Goal: Task Accomplishment & Management: Complete application form

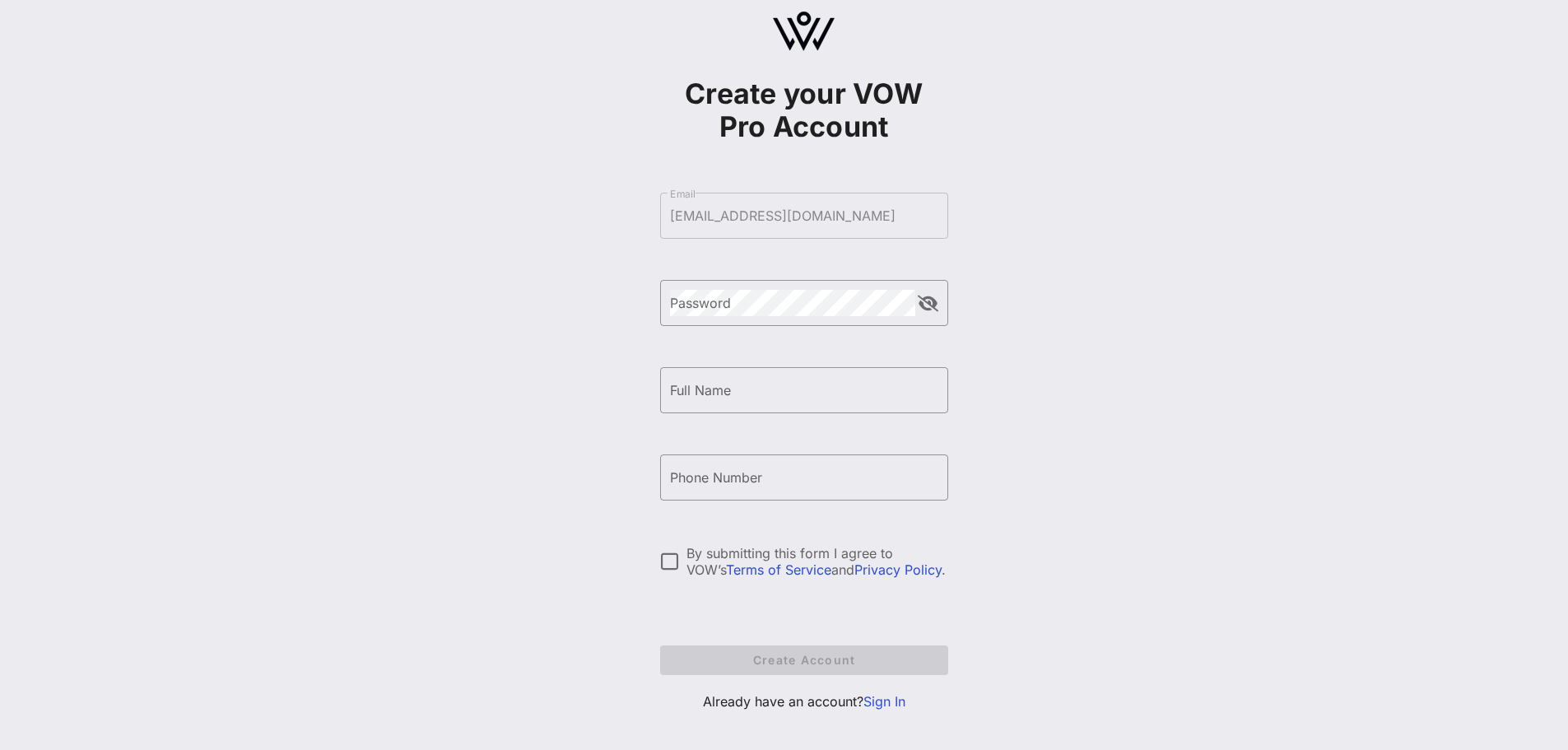
scroll to position [49, 0]
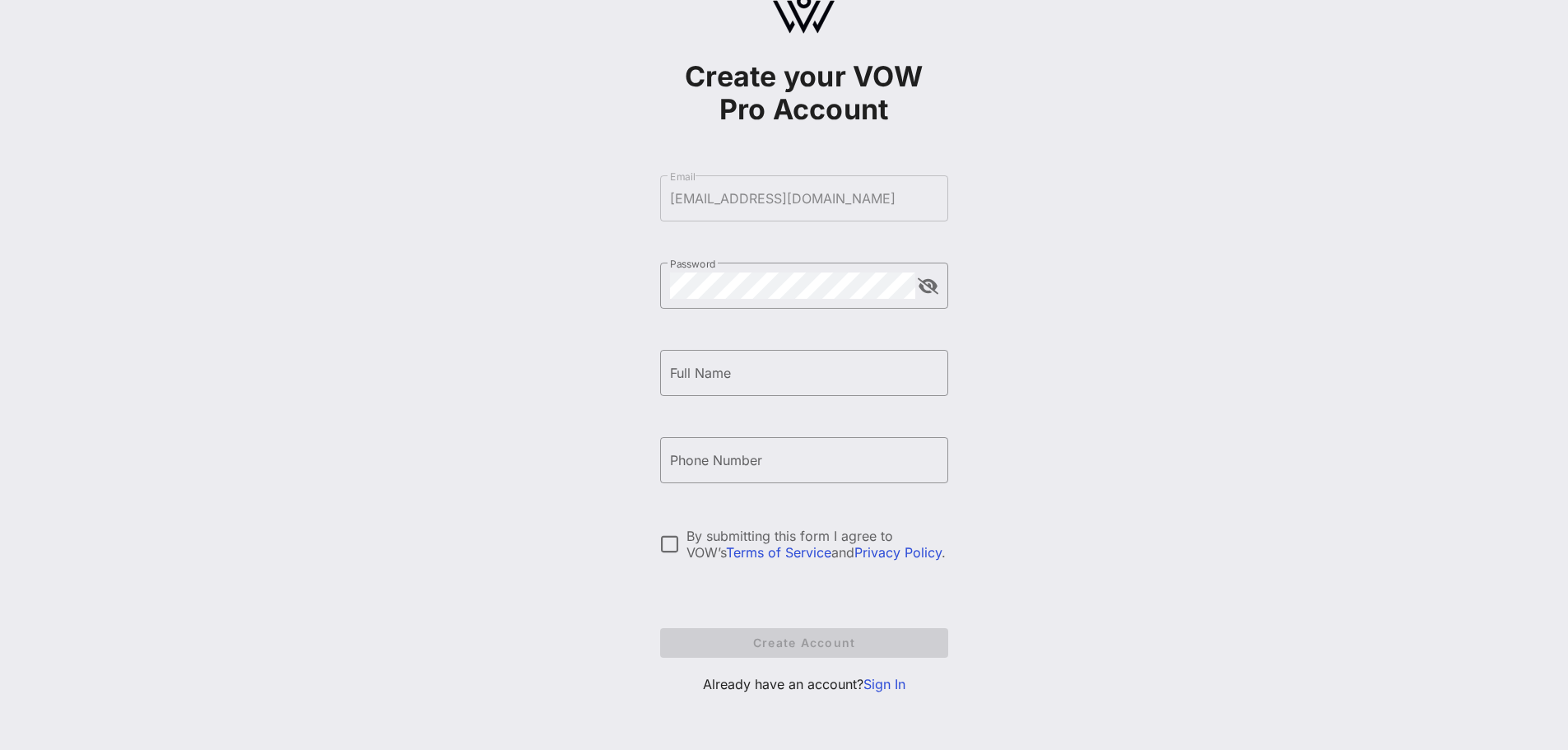
click at [877, 685] on link "Sign In" at bounding box center [884, 684] width 42 height 17
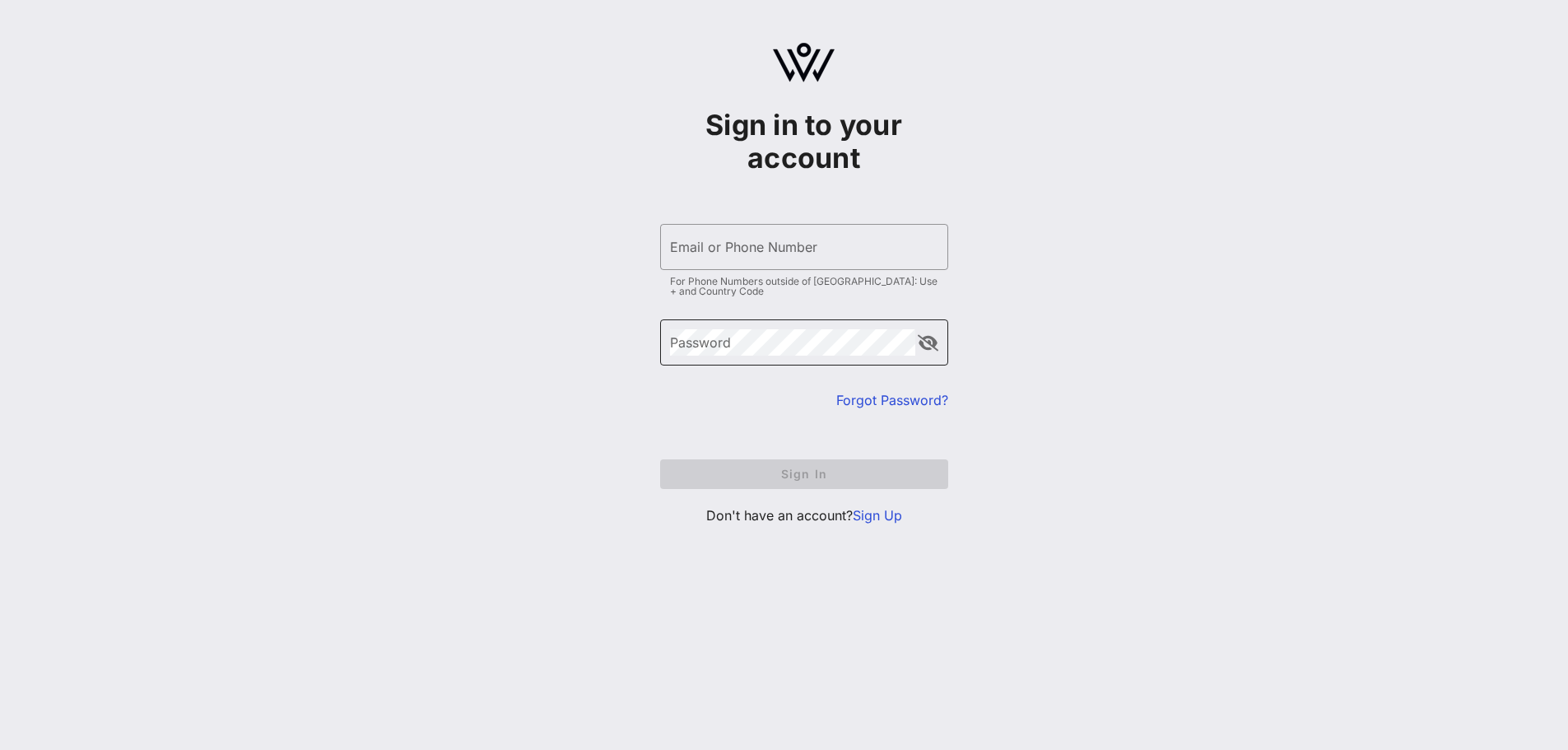
type input "[EMAIL_ADDRESS][DOMAIN_NAME]"
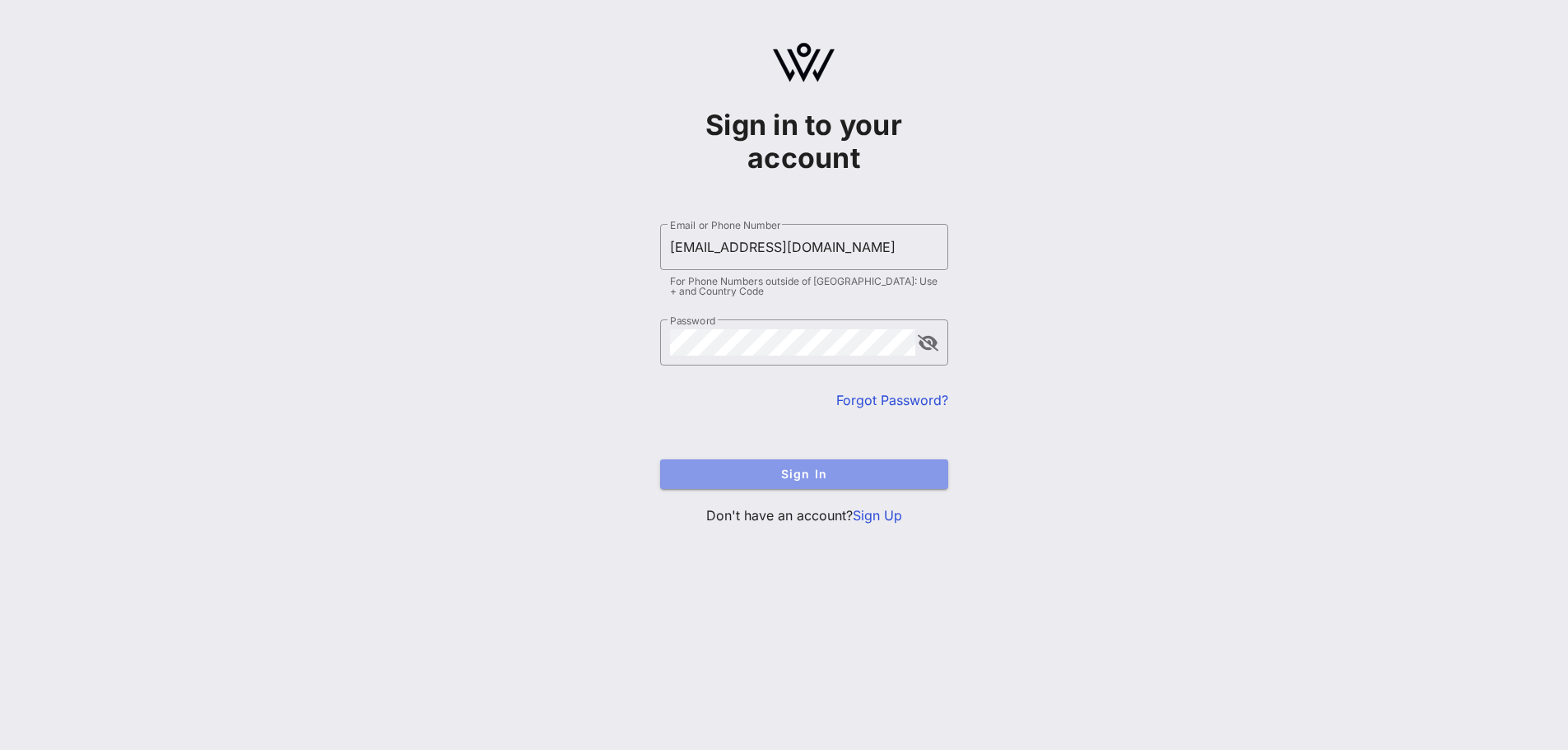
click at [829, 474] on span "Sign In" at bounding box center [804, 474] width 262 height 14
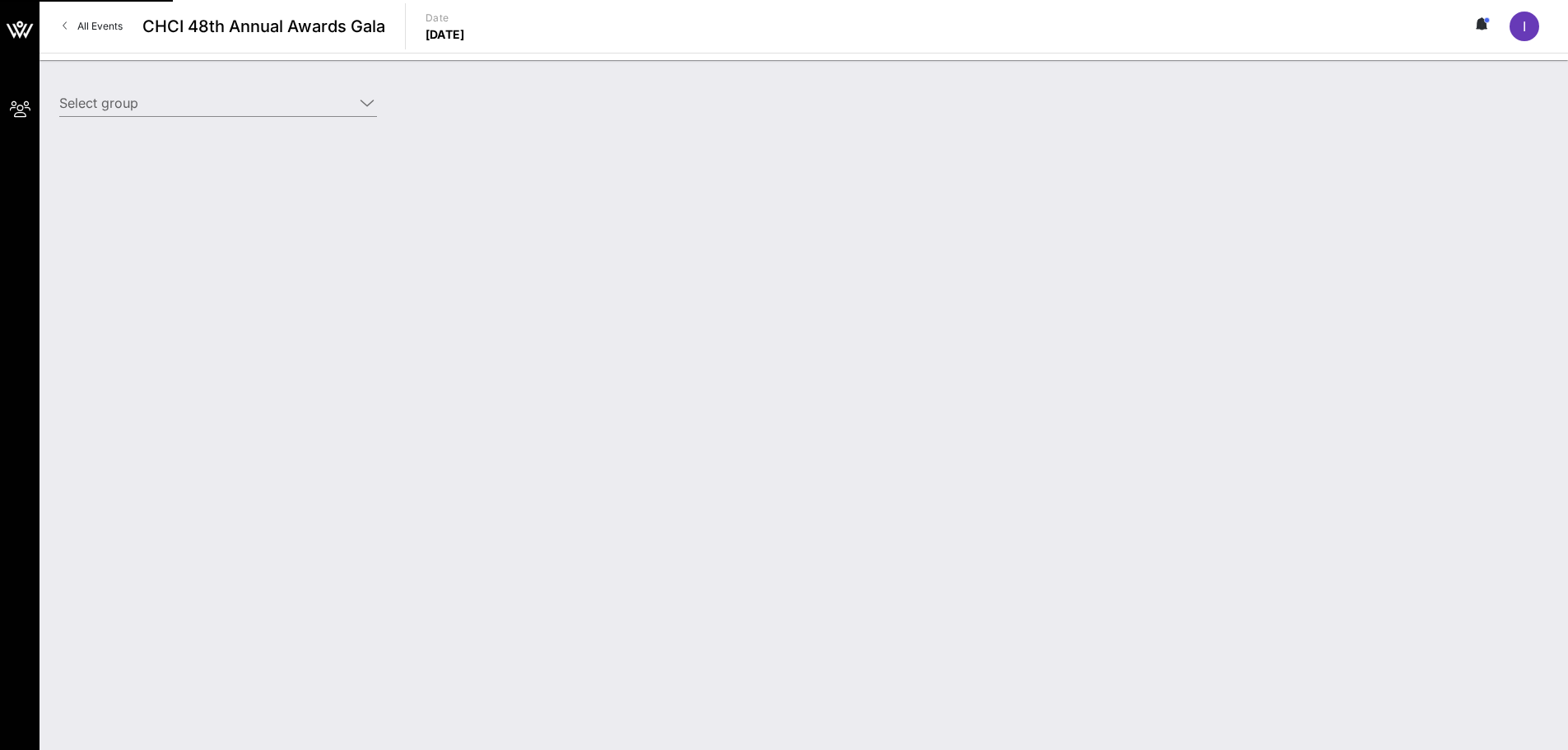
type input "College Board (College Board) [[PERSON_NAME], [EMAIL_ADDRESS][DOMAIN_NAME]]"
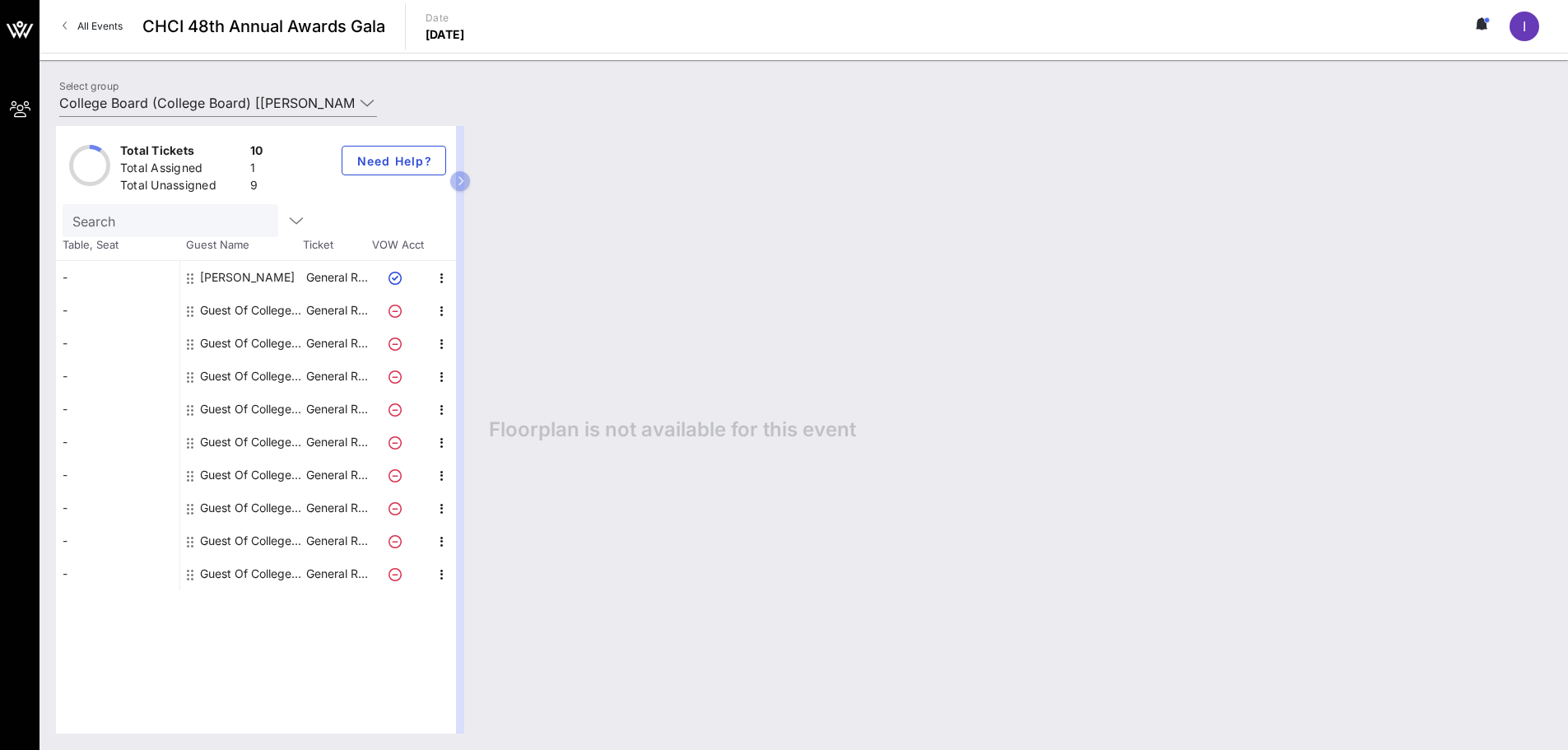
click at [233, 310] on div "Guest Of College Board" at bounding box center [252, 310] width 104 height 33
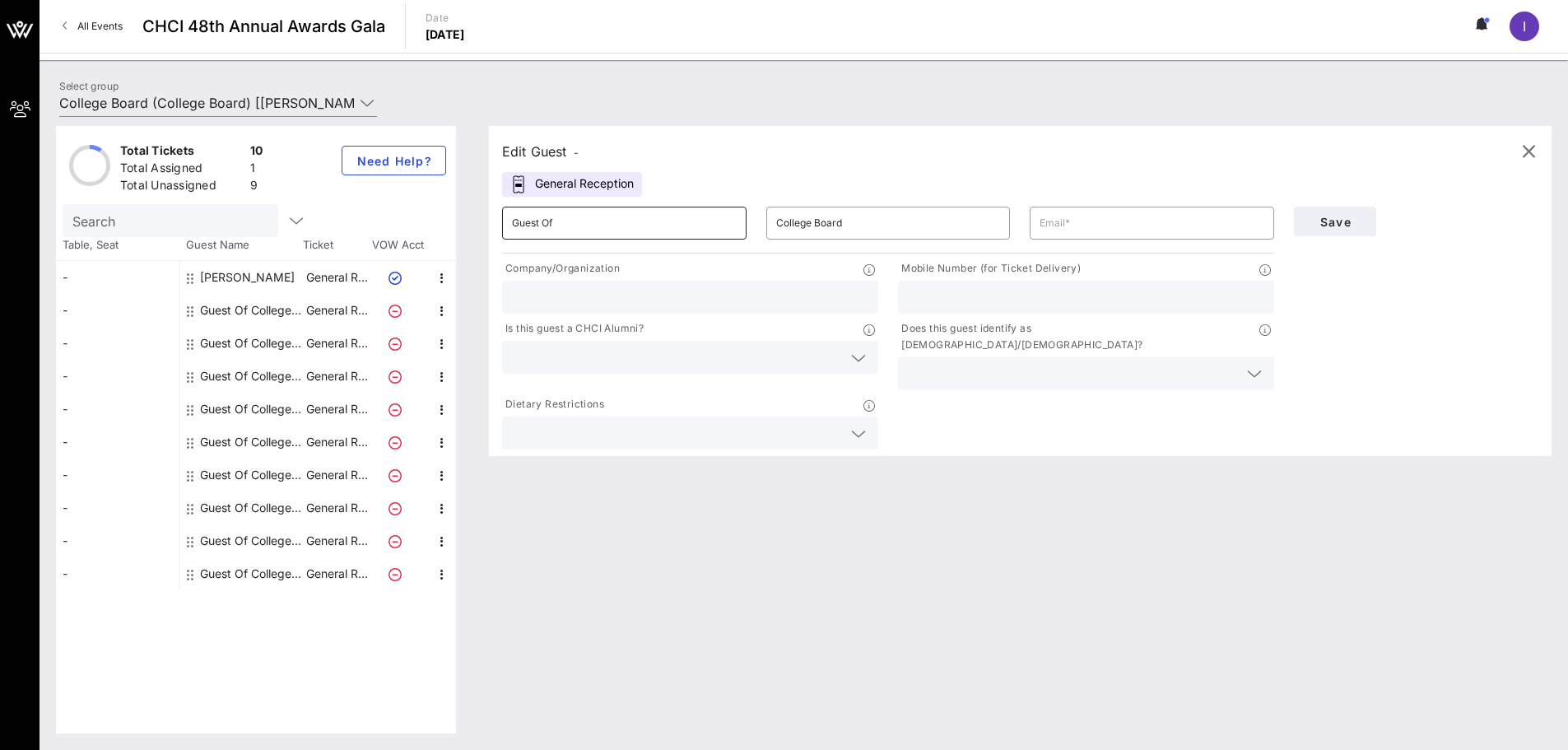
click at [580, 216] on input "Guest Of" at bounding box center [624, 223] width 225 height 26
drag, startPoint x: 583, startPoint y: 218, endPoint x: 457, endPoint y: 222, distance: 126.1
click at [460, 222] on div "Total Tickets 10 Total Assigned 1 Total Unassigned 9 Need Help? Search Table, S…" at bounding box center [804, 430] width 1496 height 608
click at [594, 213] on input "Guest Of" at bounding box center [624, 223] width 225 height 26
type input "G"
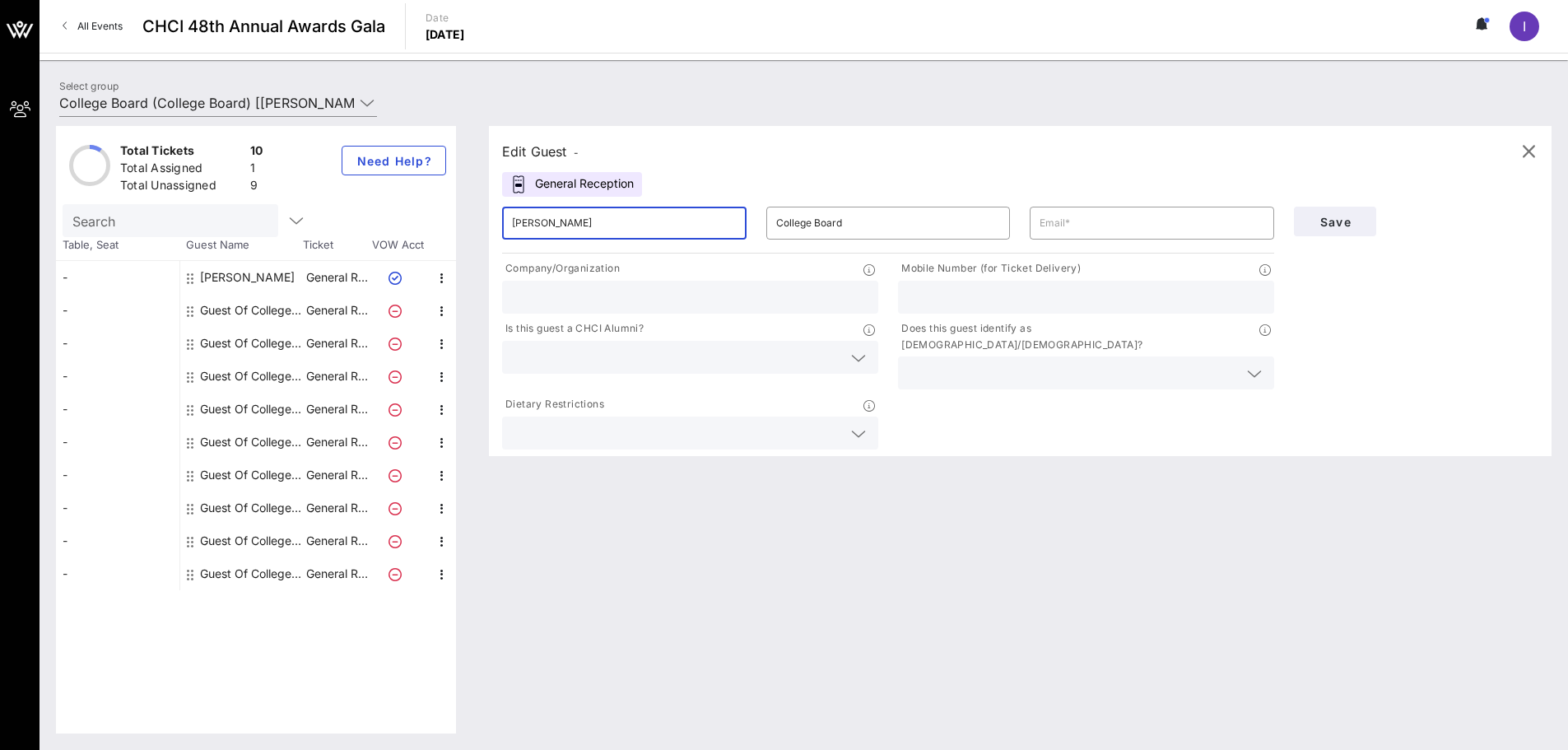
type input "[PERSON_NAME]"
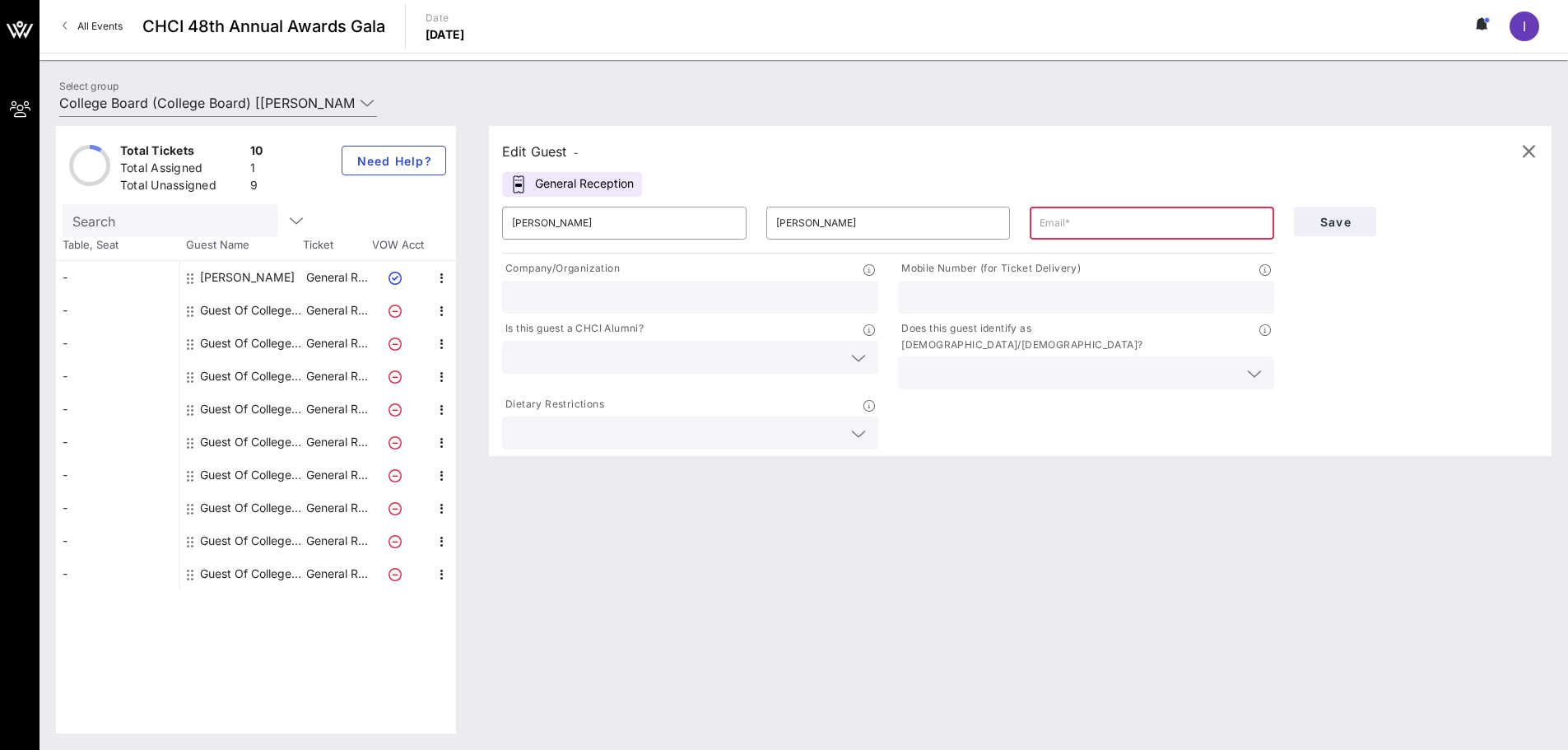
click at [1105, 229] on input "text" at bounding box center [1152, 223] width 225 height 26
paste input "[EMAIL_ADDRESS][DOMAIN_NAME]"
type input "[EMAIL_ADDRESS][DOMAIN_NAME]"
click at [645, 308] on div at bounding box center [690, 297] width 357 height 33
type input "College Board"
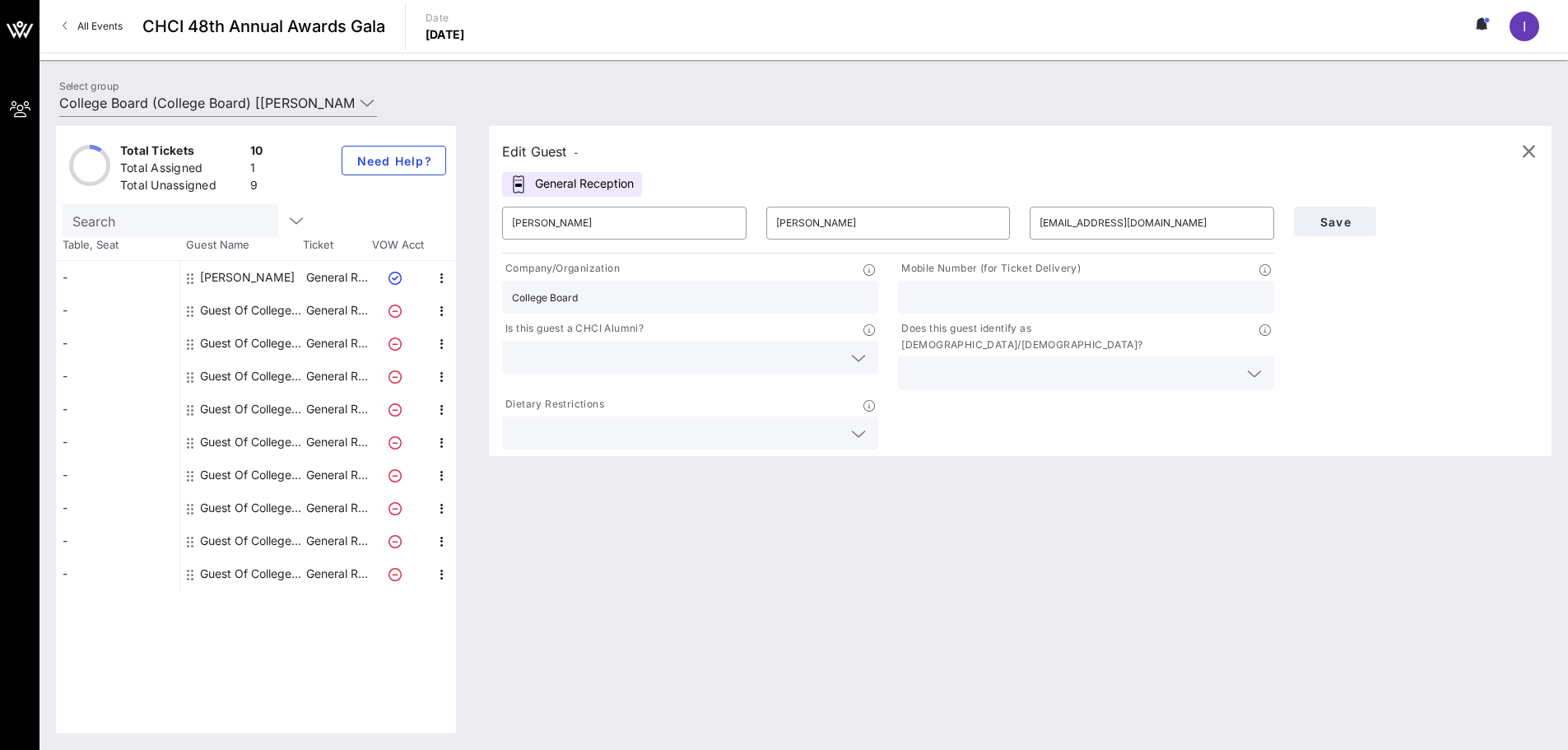
click at [995, 297] on input "text" at bounding box center [1086, 297] width 357 height 22
type input "8025053170"
click at [733, 369] on div at bounding box center [690, 357] width 357 height 33
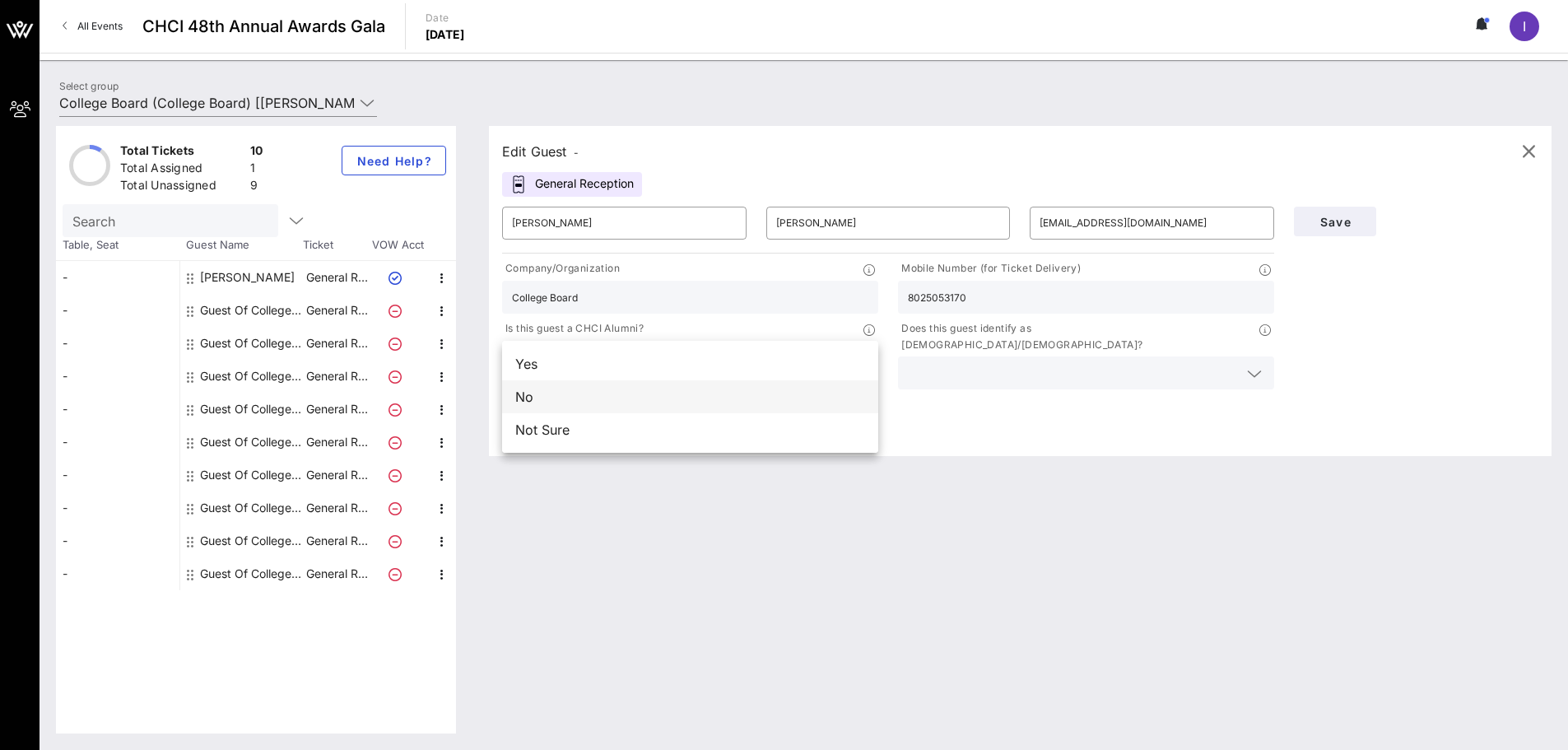
click at [636, 406] on div "No" at bounding box center [690, 396] width 376 height 33
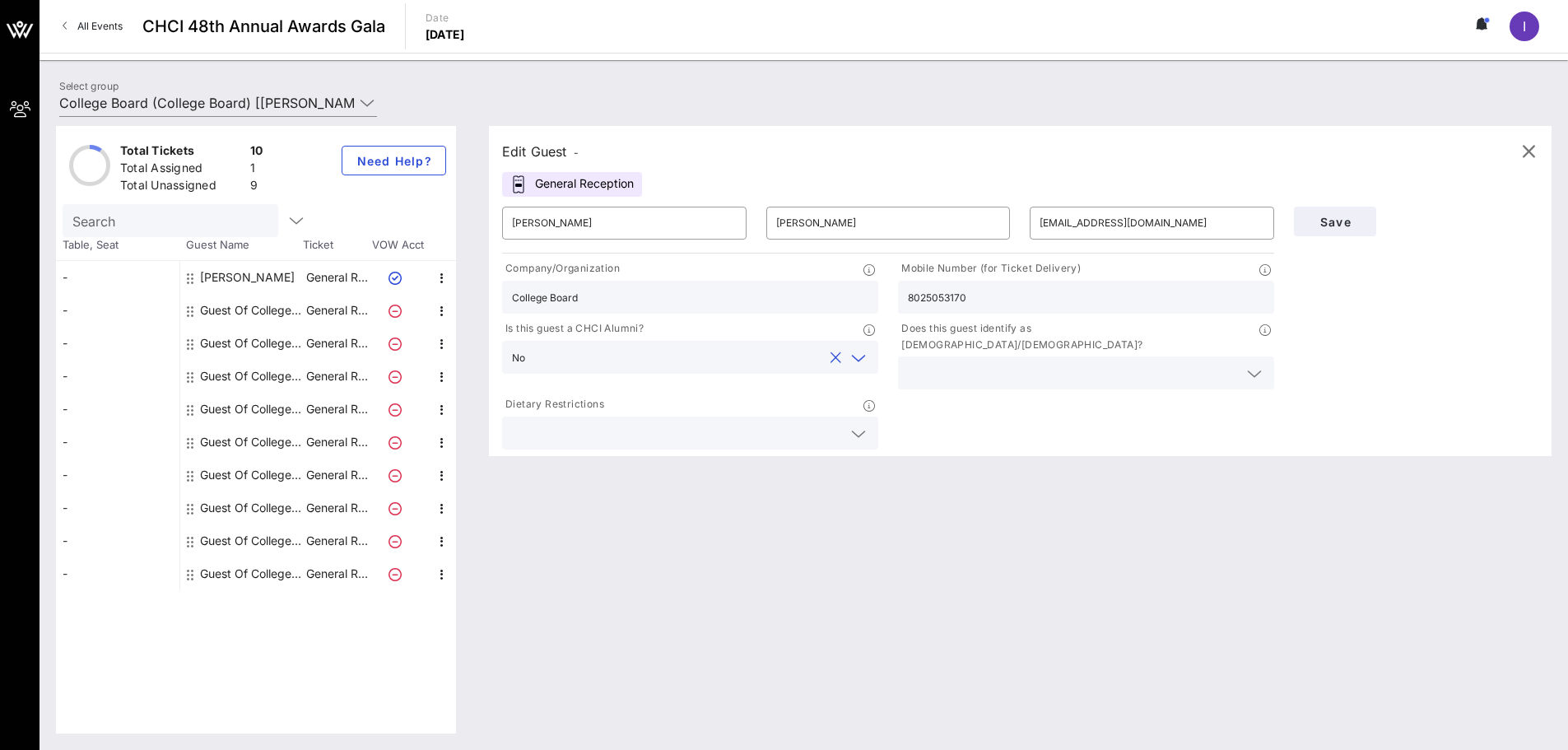
click at [1258, 366] on icon at bounding box center [1254, 374] width 15 height 20
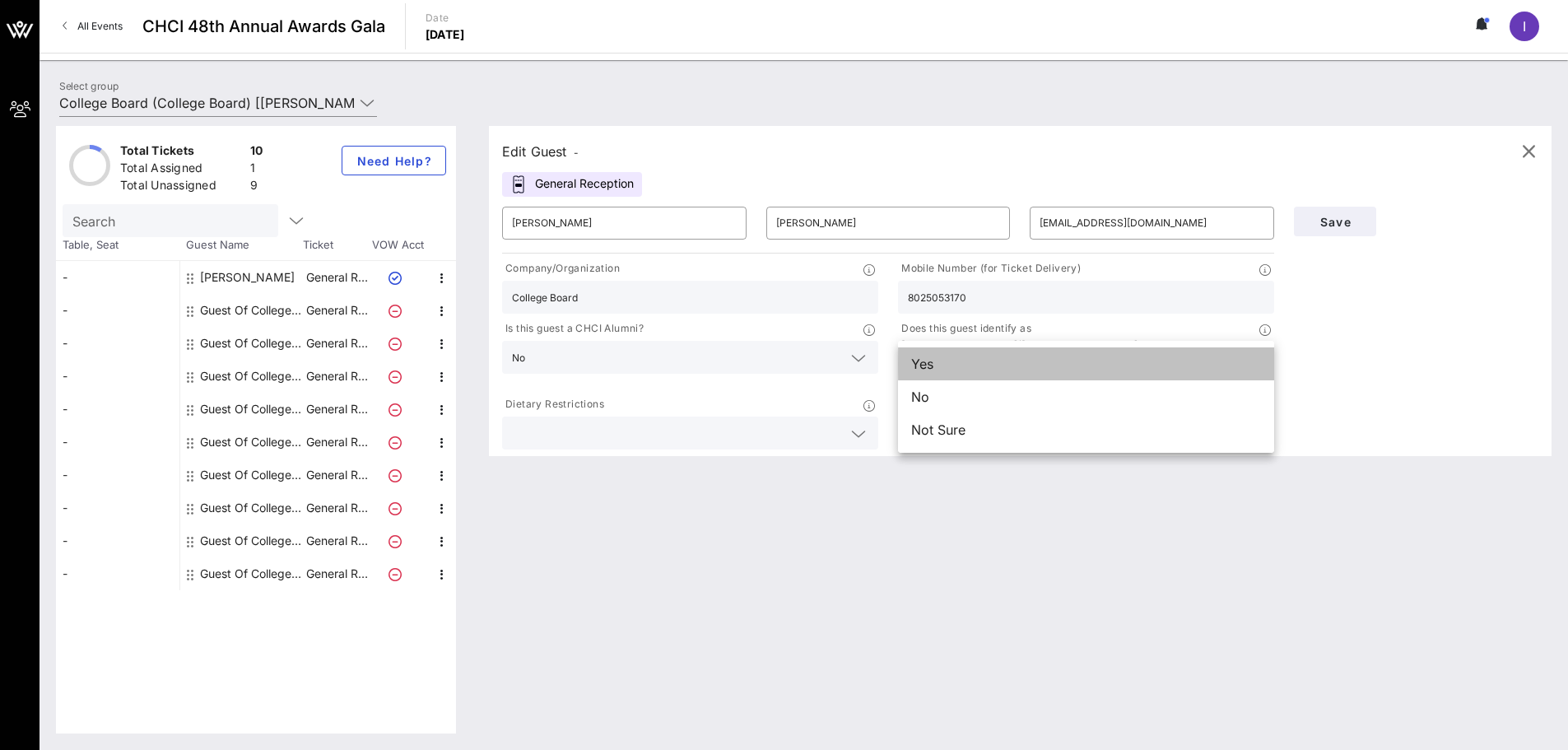
click at [1101, 368] on div "Yes" at bounding box center [1086, 363] width 376 height 33
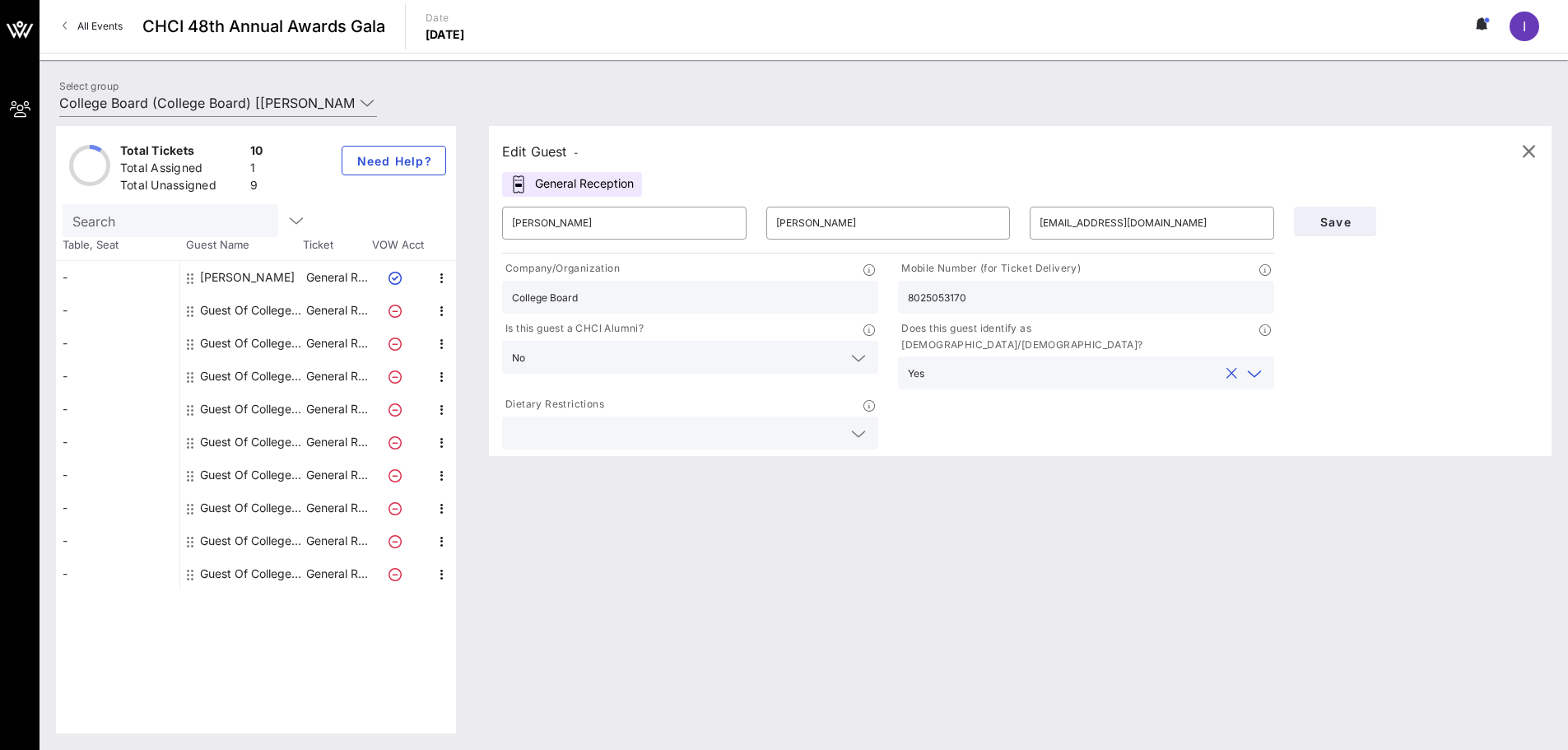
click at [870, 423] on div at bounding box center [690, 433] width 376 height 33
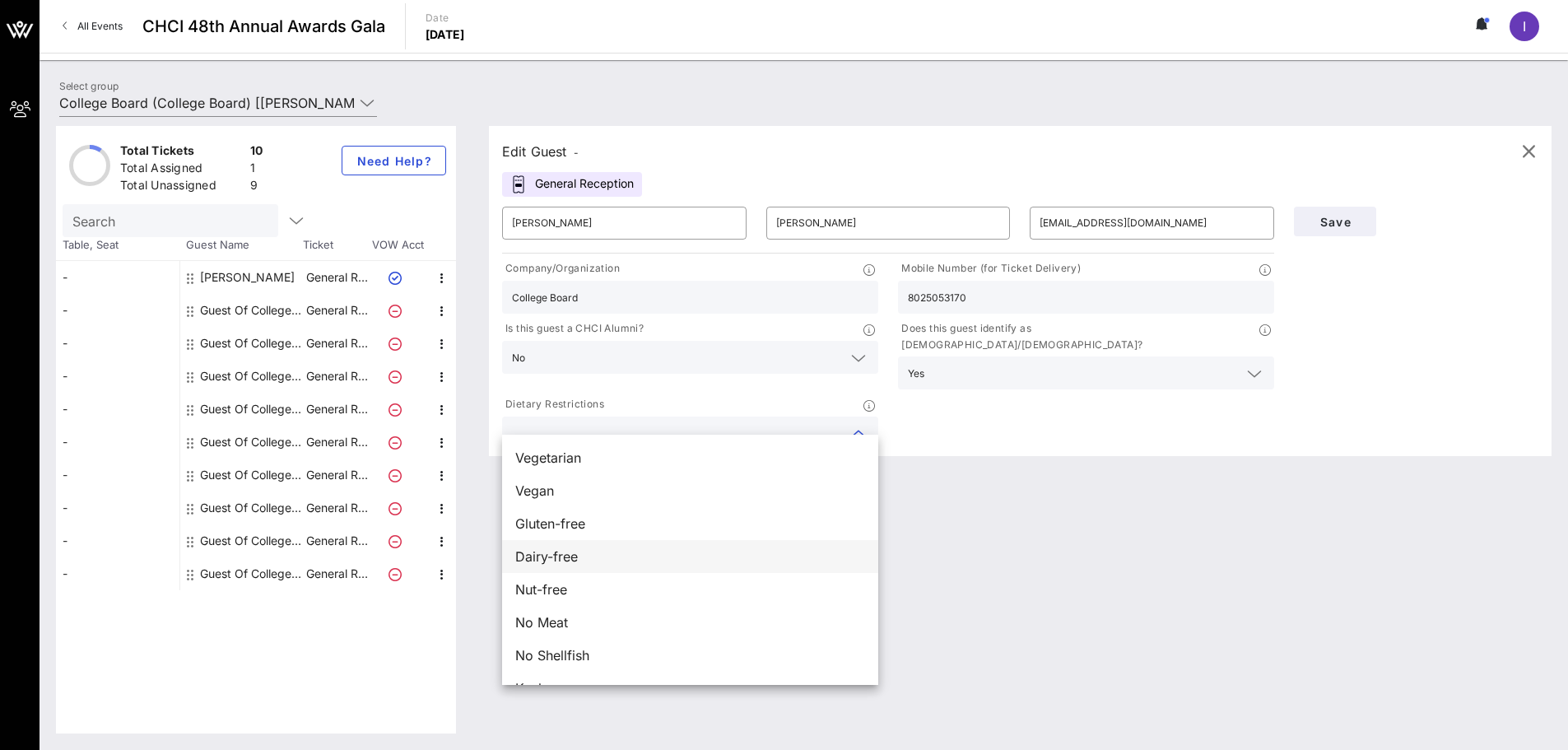
scroll to position [26, 0]
click at [1001, 422] on div "Company/Organization College Board Mobile Number (for Ticket Delivery) 80250531…" at bounding box center [888, 354] width 792 height 196
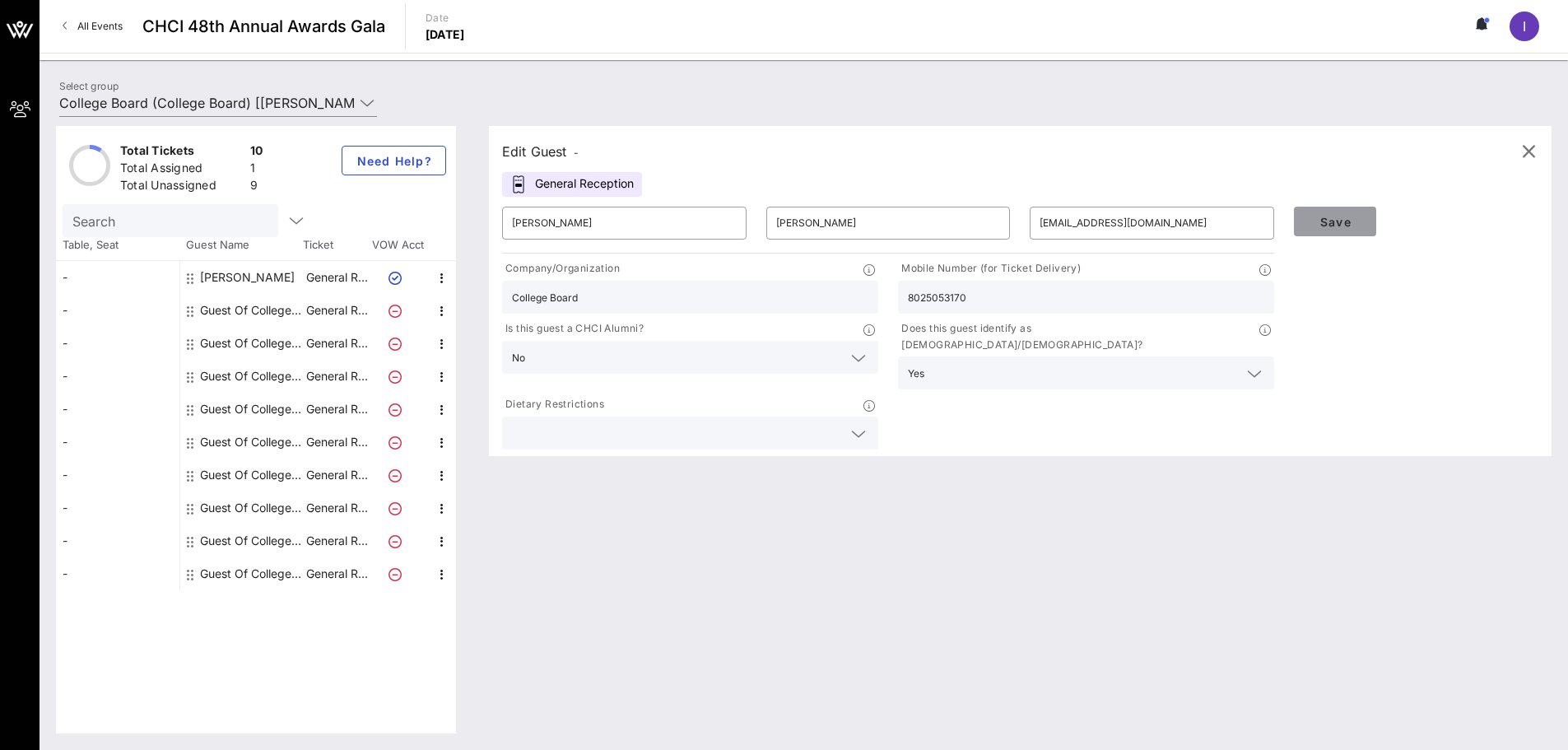
click at [1354, 222] on span "Save" at bounding box center [1335, 221] width 56 height 14
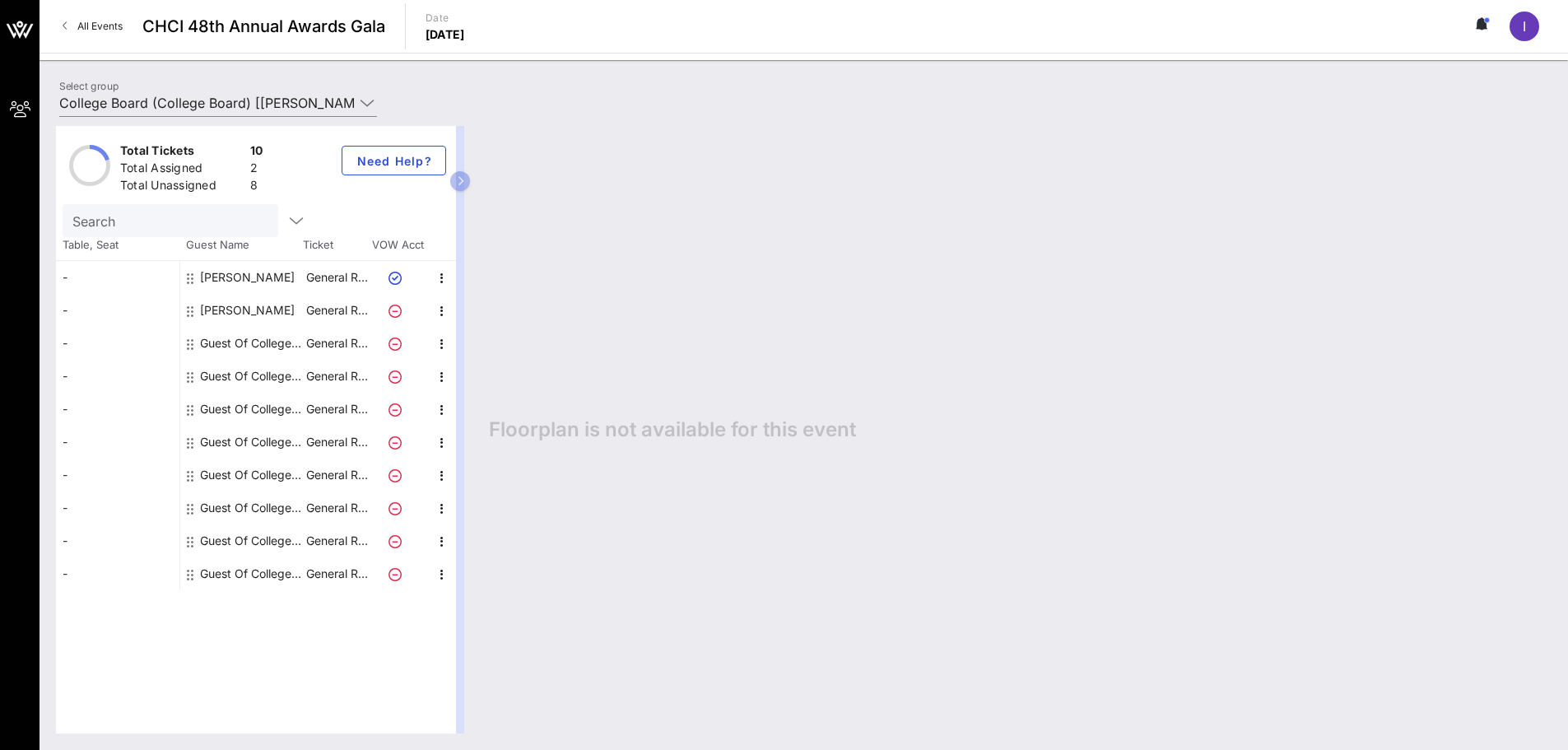
click at [224, 345] on div "Guest Of College Board" at bounding box center [252, 343] width 104 height 33
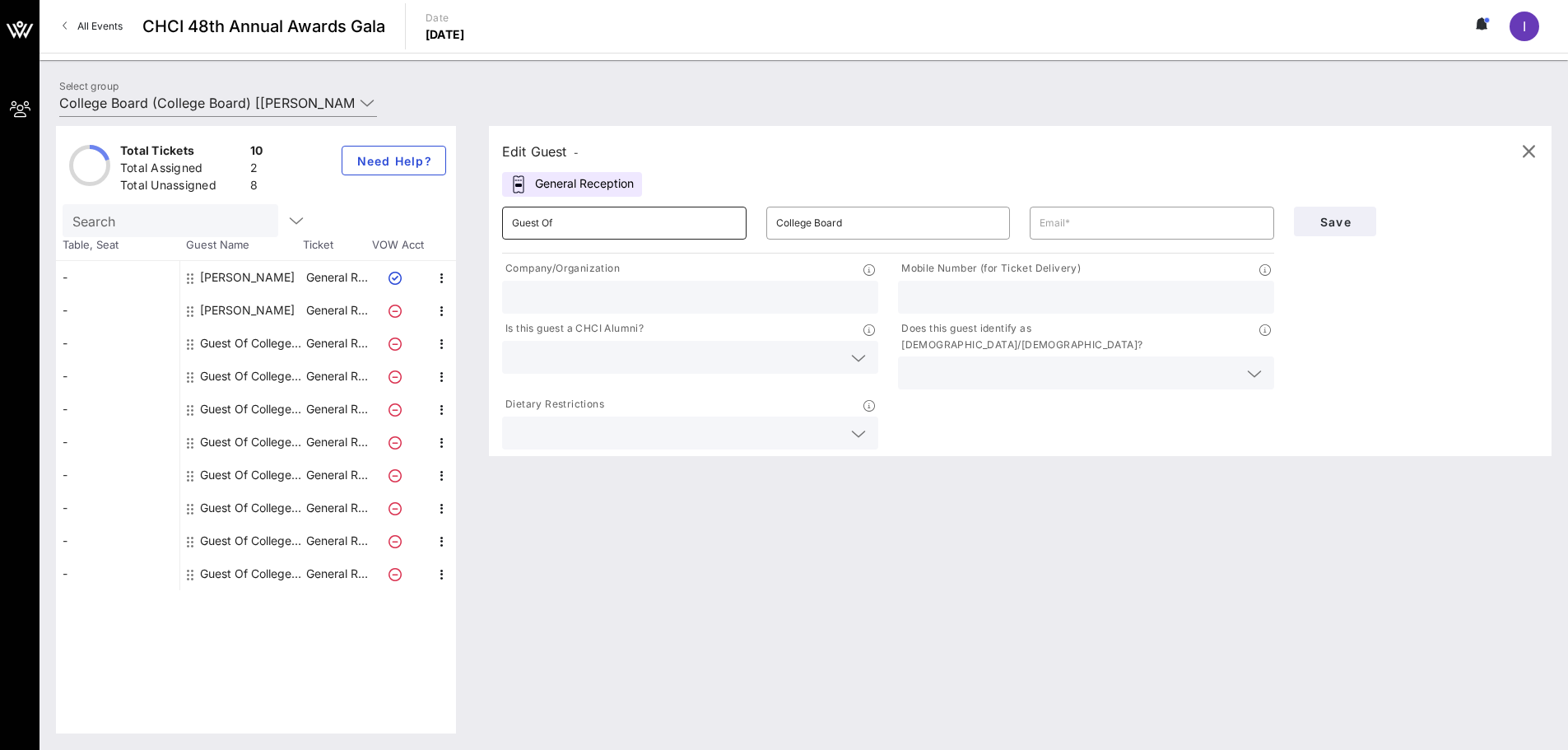
click at [534, 232] on input "Guest Of" at bounding box center [624, 223] width 225 height 26
click at [583, 220] on input "Guest Of" at bounding box center [624, 223] width 225 height 26
click at [257, 315] on div "[PERSON_NAME]" at bounding box center [247, 310] width 95 height 33
type input "[PERSON_NAME]"
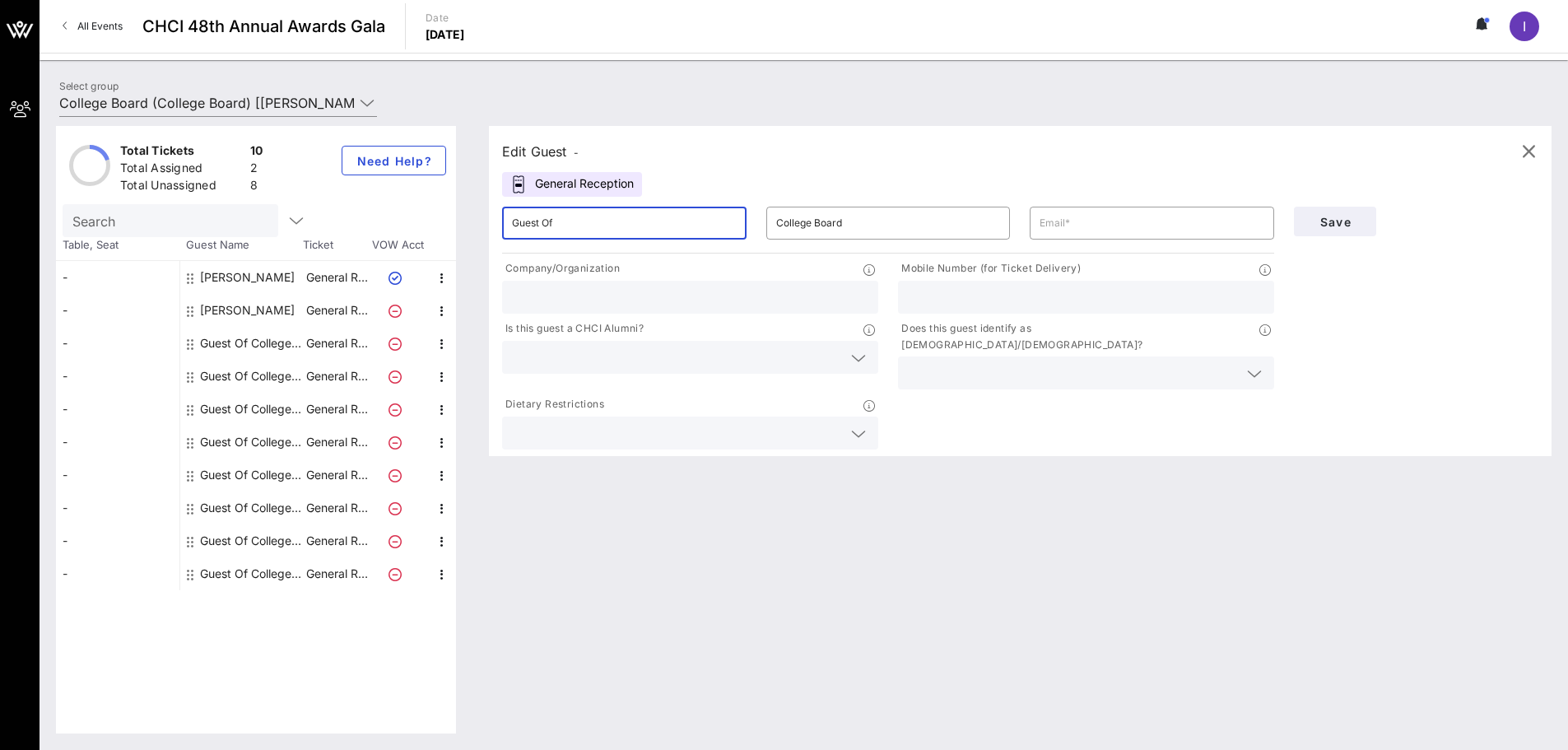
type input "[EMAIL_ADDRESS][DOMAIN_NAME]"
type input "College Board"
type input "8025053170"
click at [257, 315] on div "[PERSON_NAME]" at bounding box center [247, 310] width 95 height 33
click at [1530, 154] on icon "button" at bounding box center [1528, 151] width 20 height 20
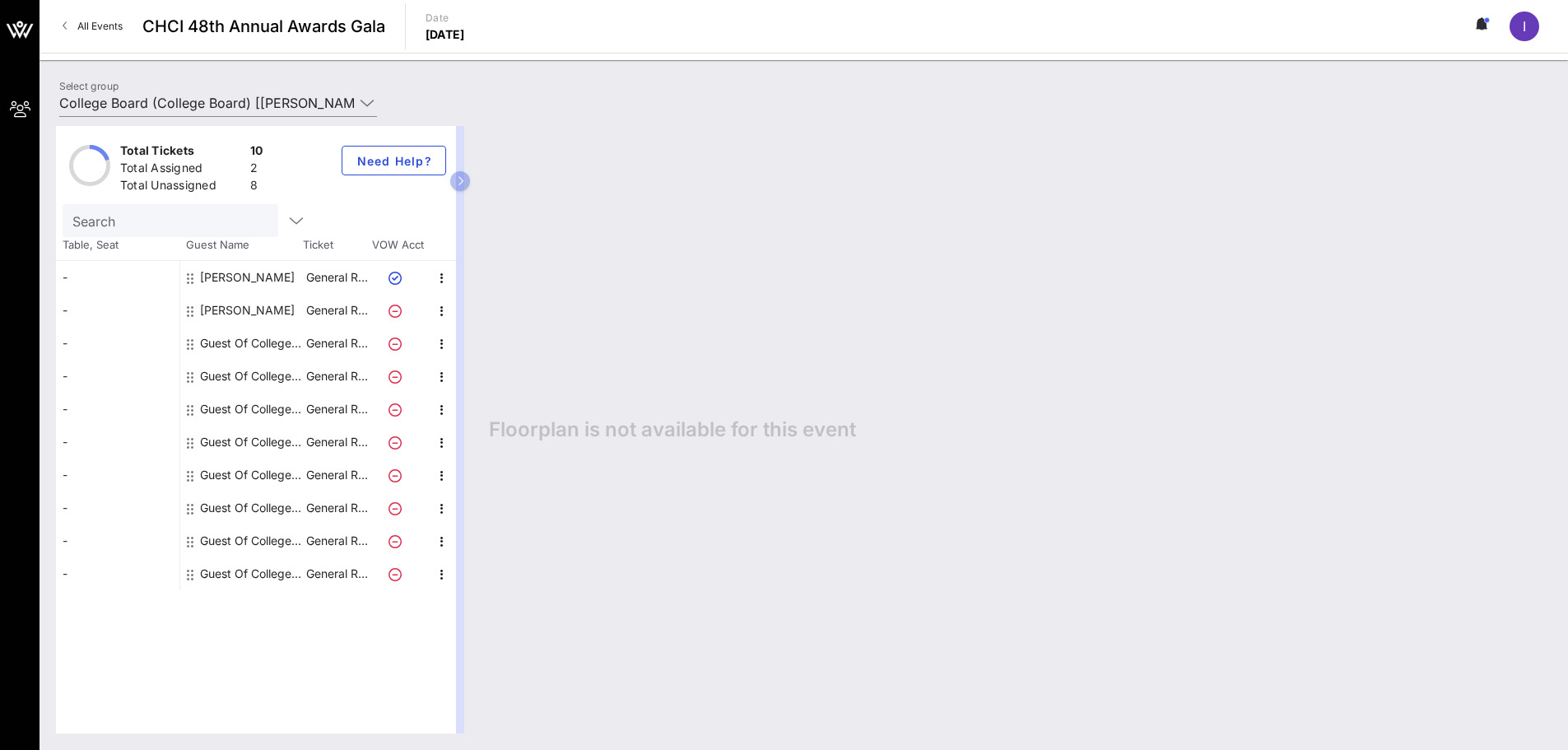
click at [1480, 23] on icon at bounding box center [1478, 23] width 4 height 10
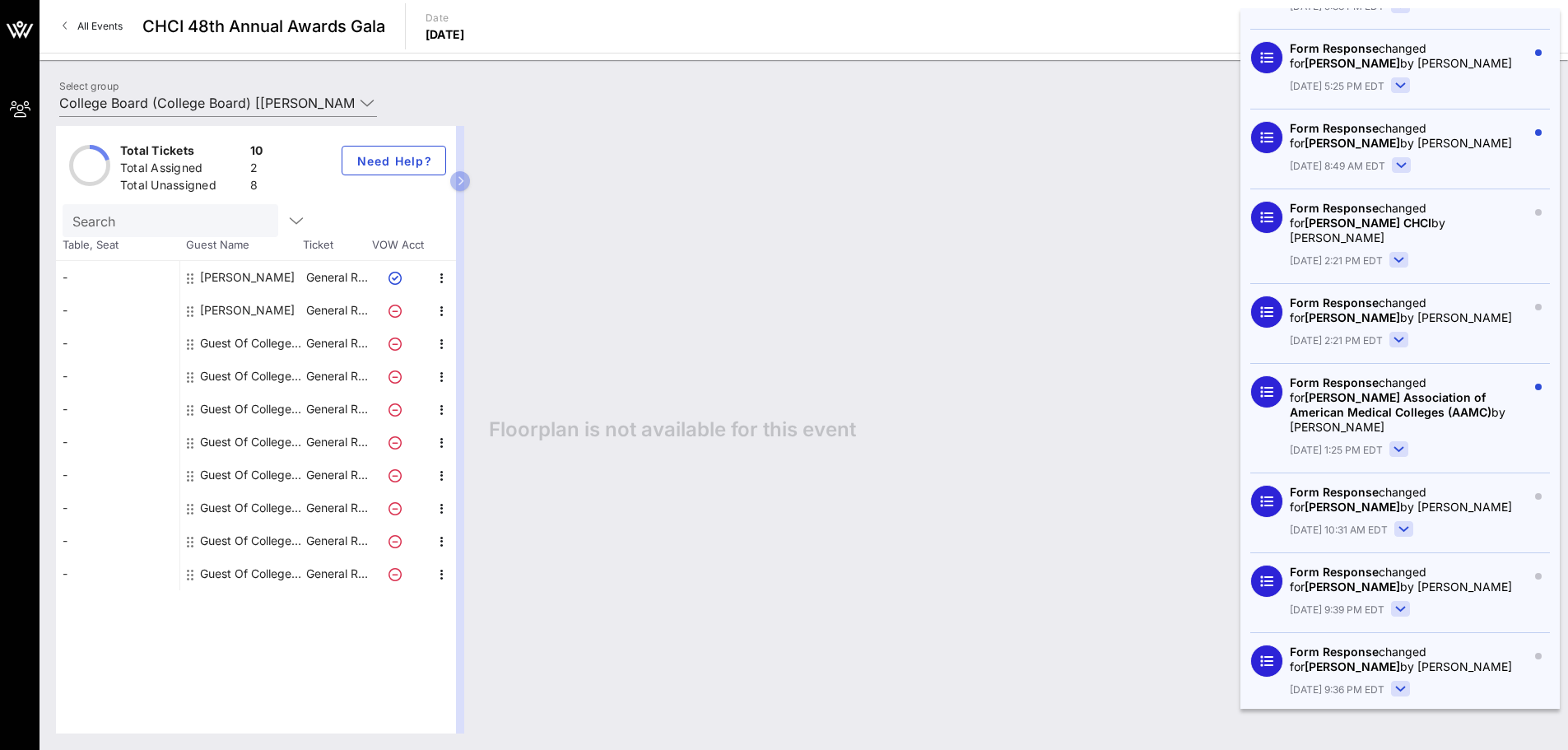
scroll to position [1106, 0]
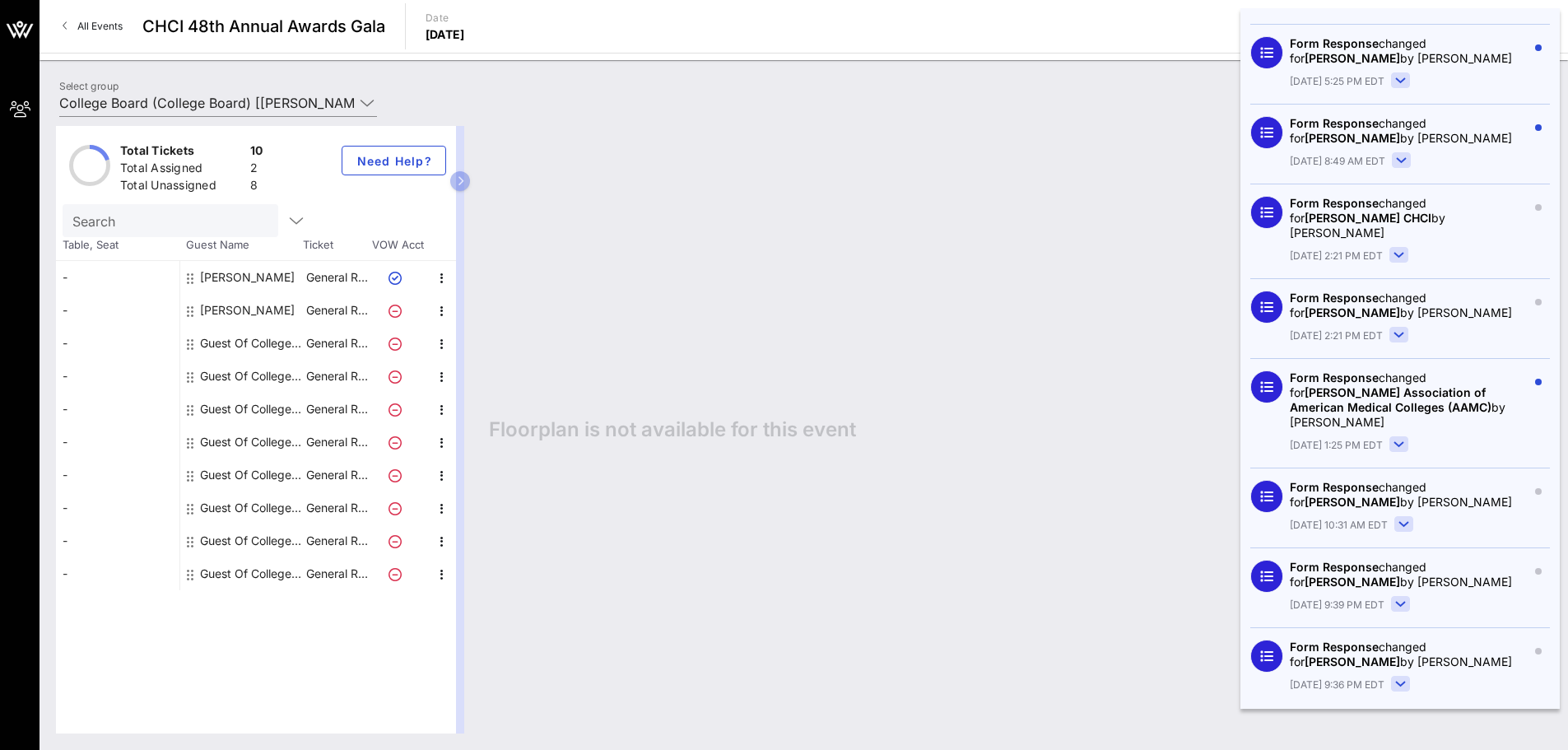
click at [1404, 517] on rect at bounding box center [1403, 524] width 18 height 15
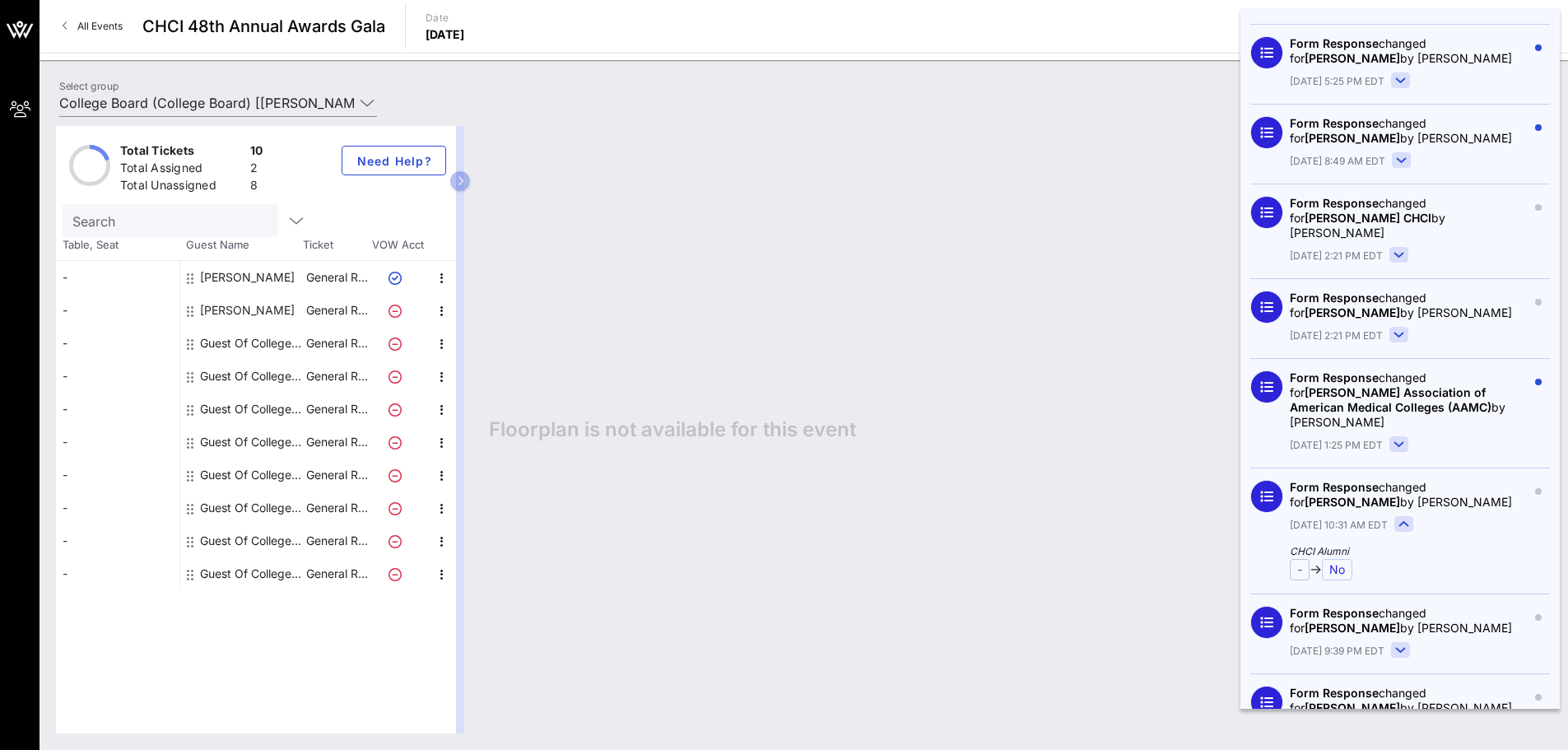
click at [1404, 517] on rect at bounding box center [1403, 524] width 18 height 15
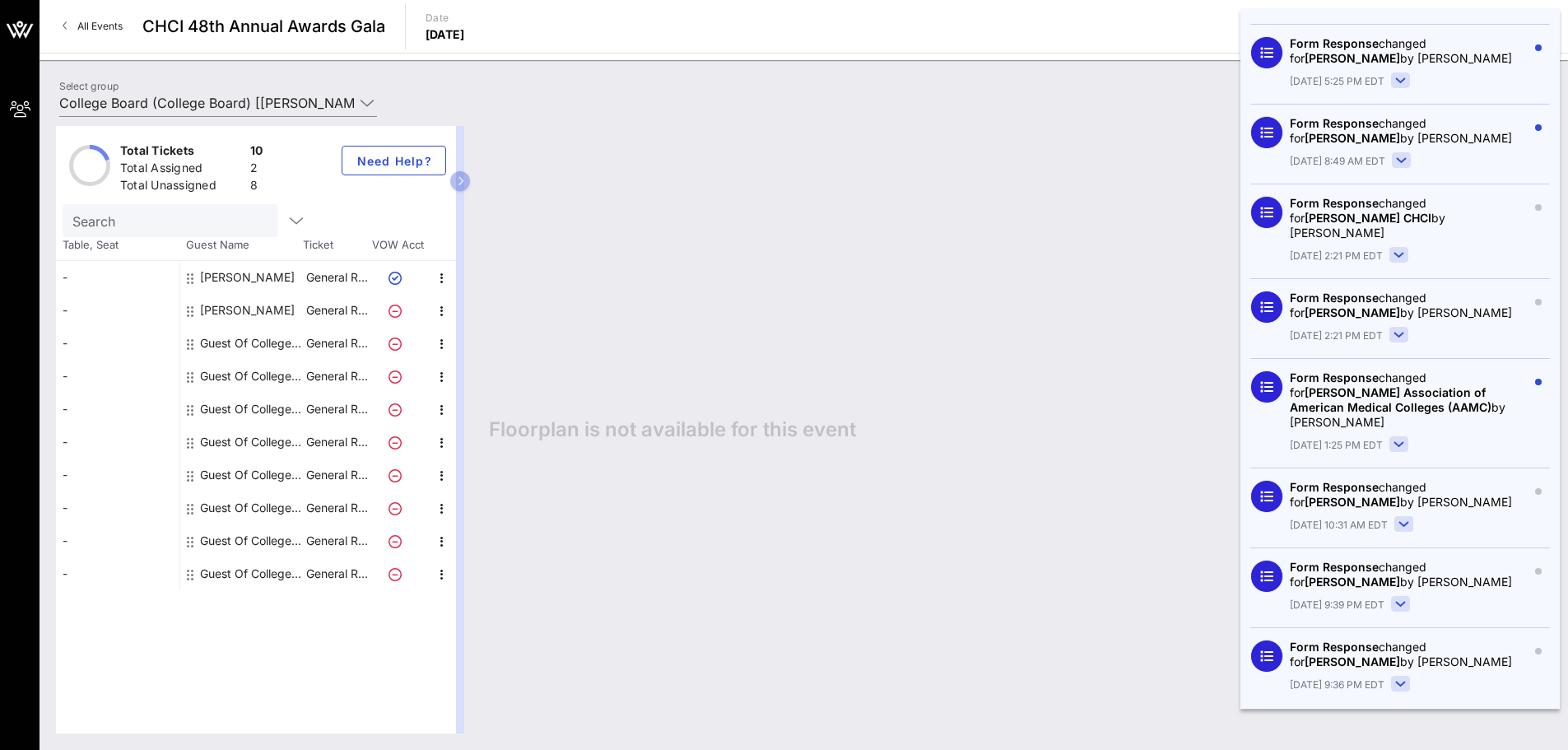
click at [1401, 437] on rect at bounding box center [1399, 445] width 18 height 15
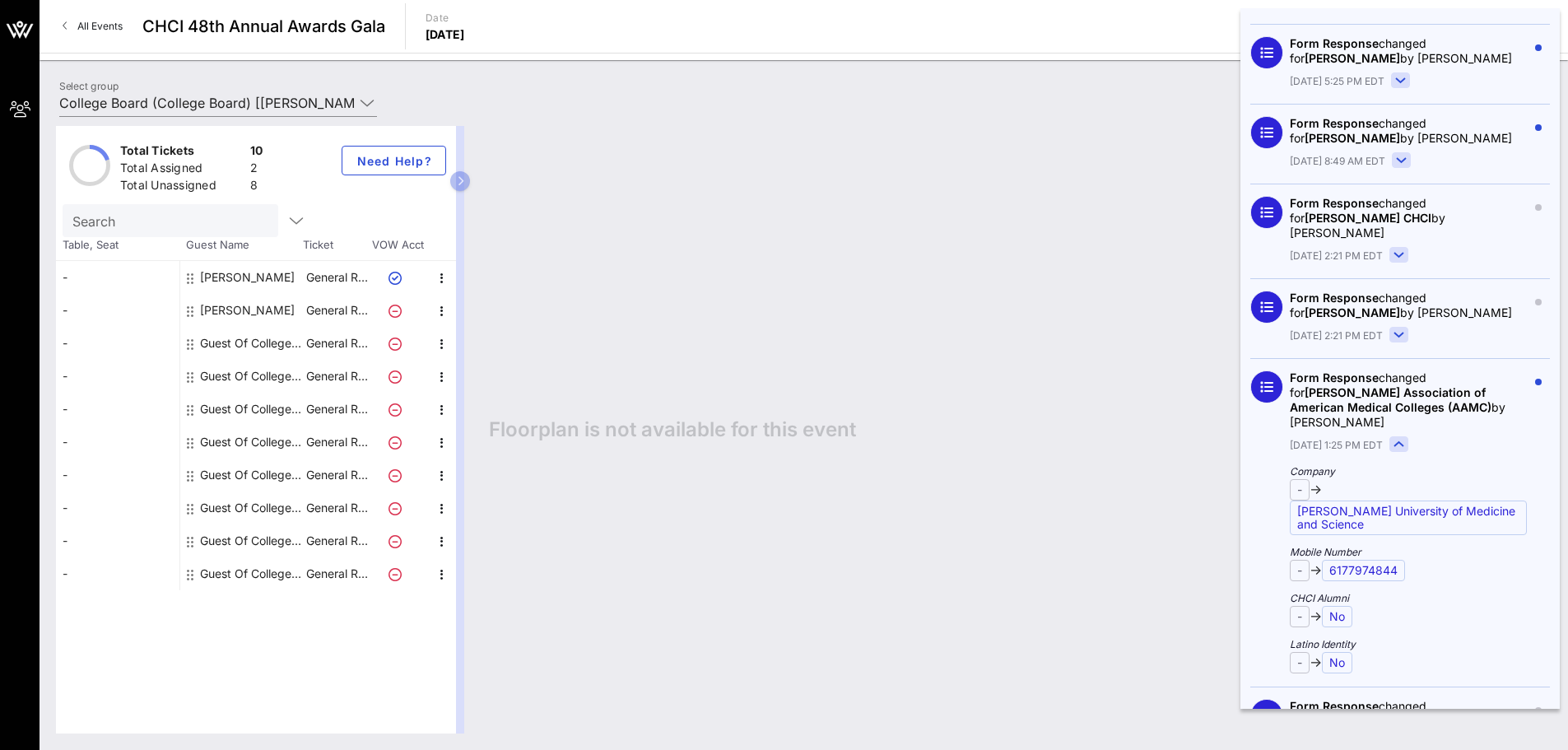
click at [1401, 437] on rect at bounding box center [1399, 445] width 18 height 15
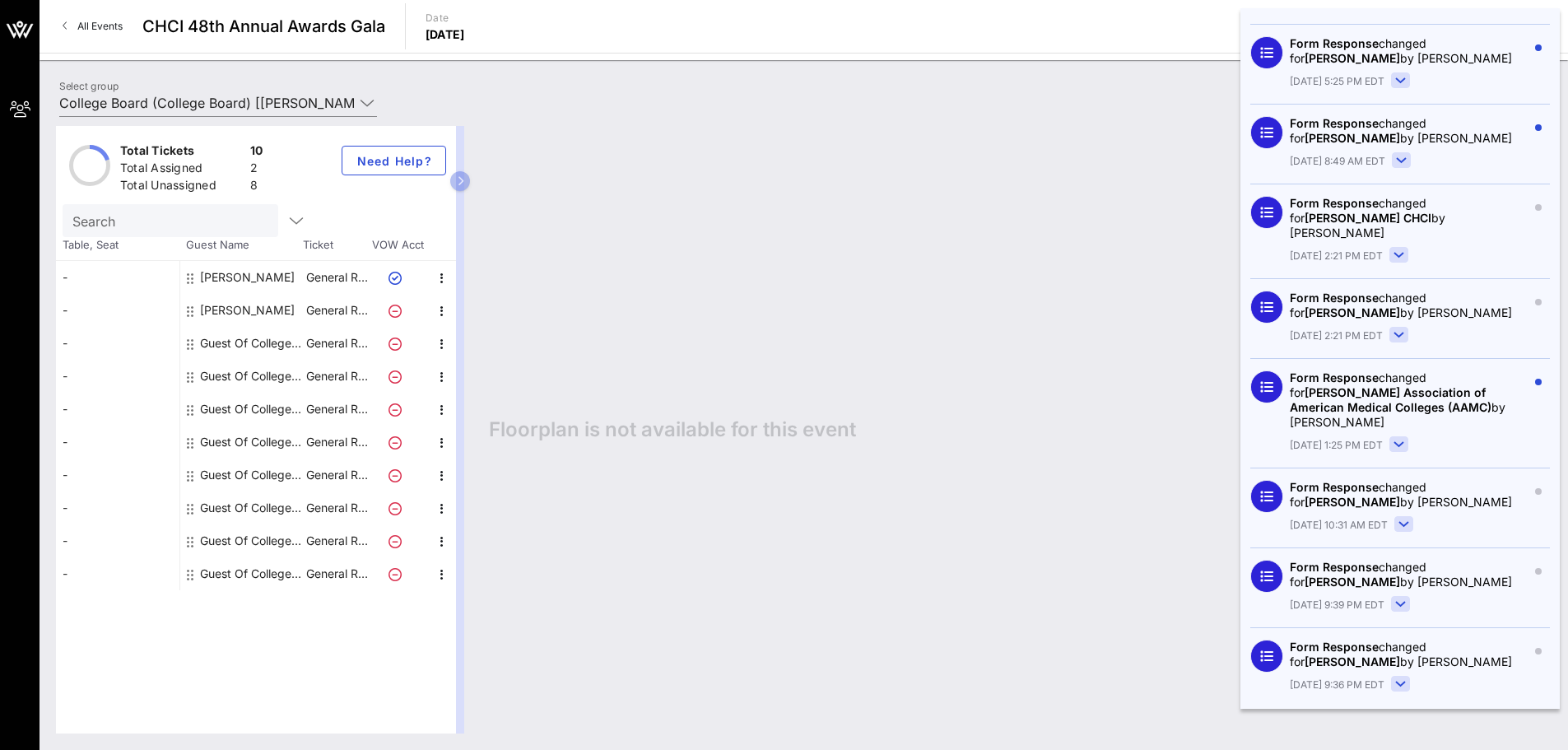
click at [1404, 328] on rect at bounding box center [1399, 335] width 18 height 15
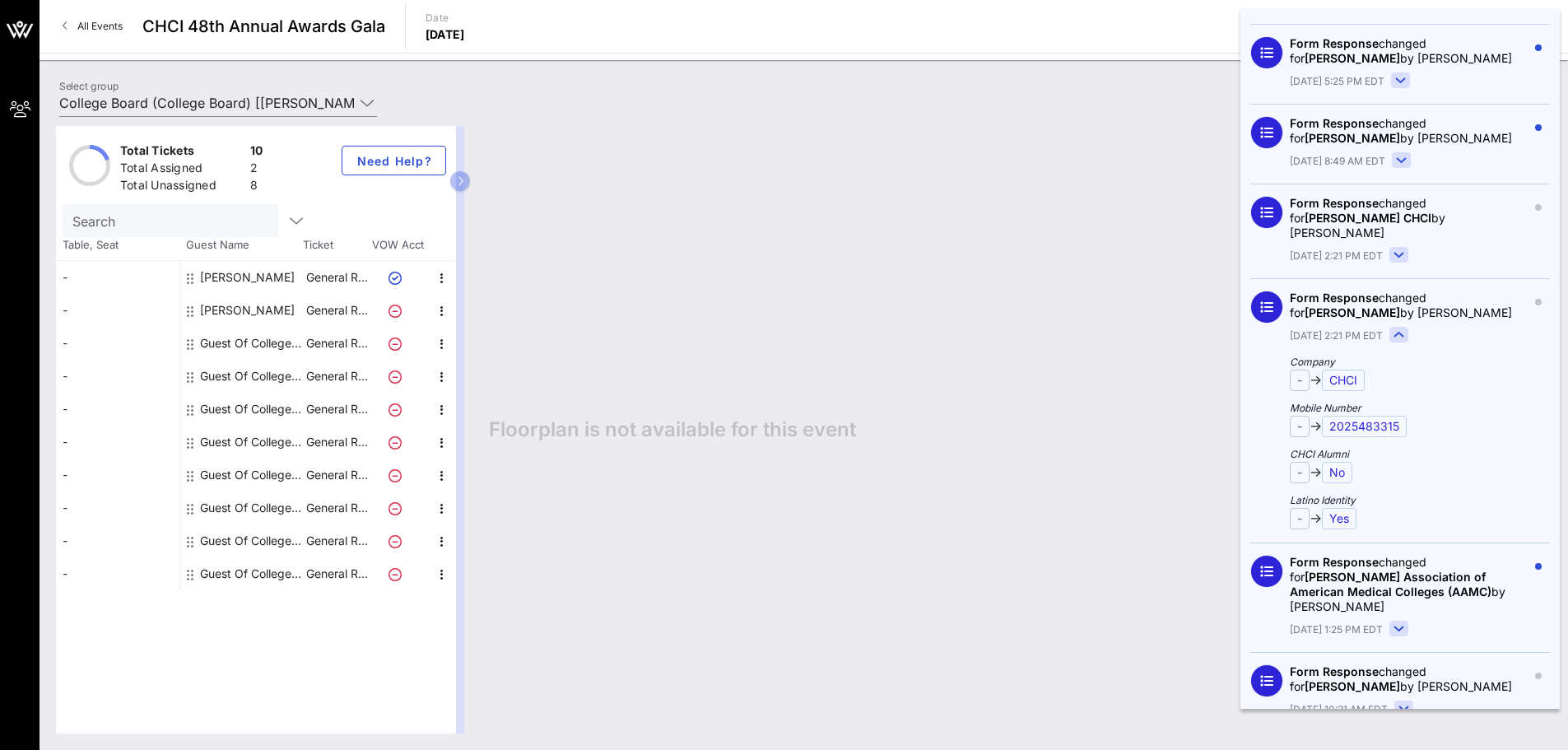
click at [1404, 328] on rect at bounding box center [1399, 335] width 18 height 15
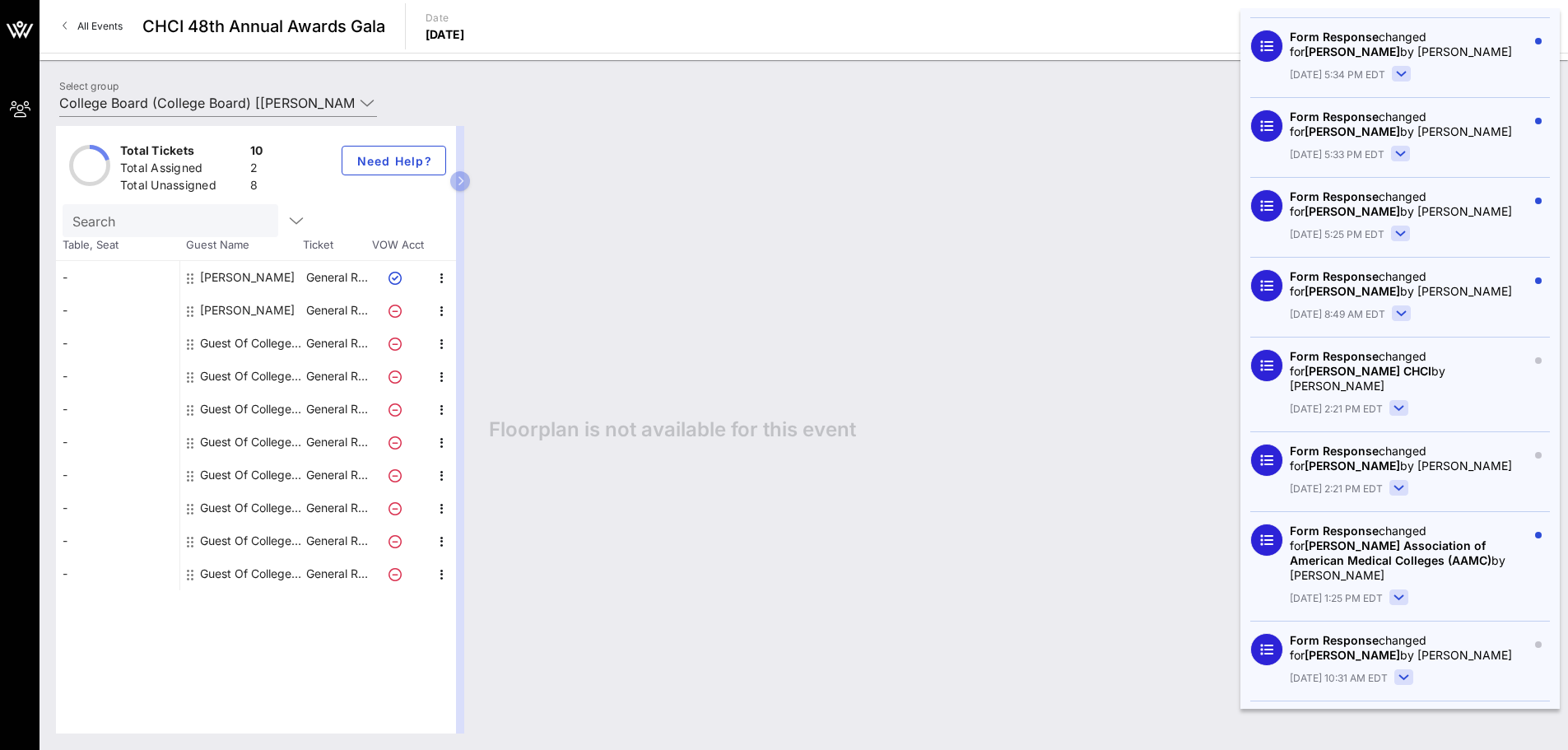
scroll to position [941, 0]
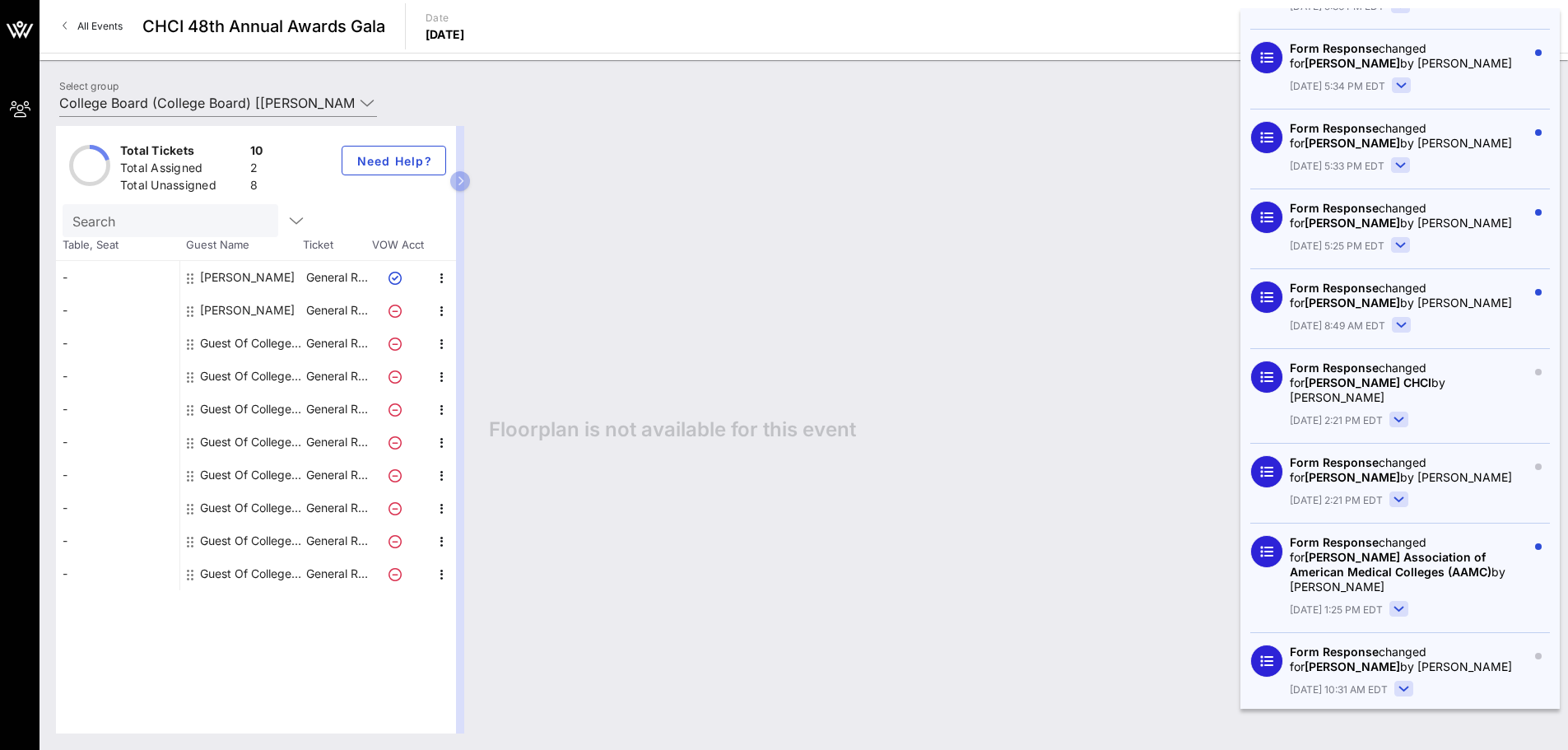
click at [1401, 413] on rect at bounding box center [1399, 420] width 18 height 15
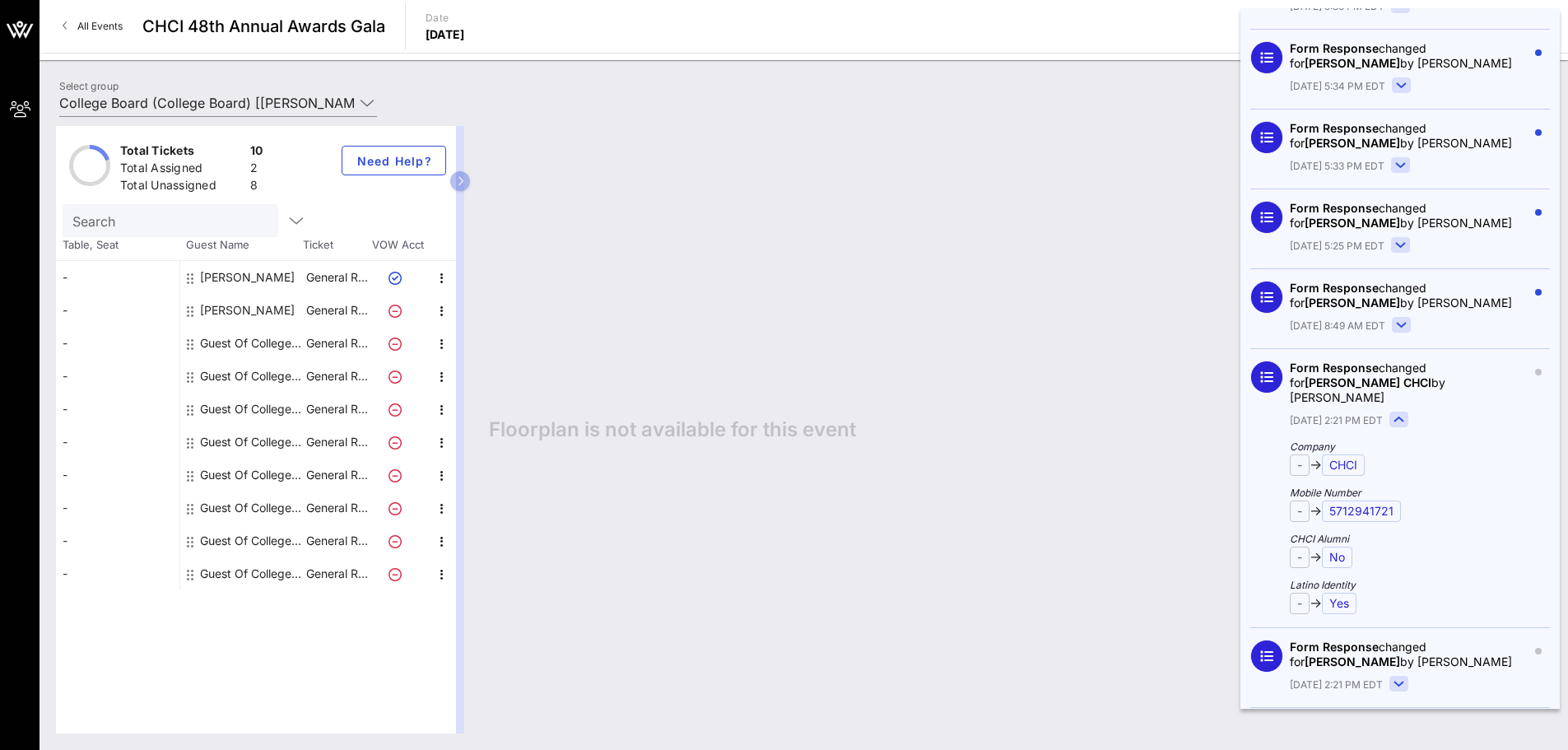
click at [1401, 413] on rect at bounding box center [1399, 420] width 18 height 15
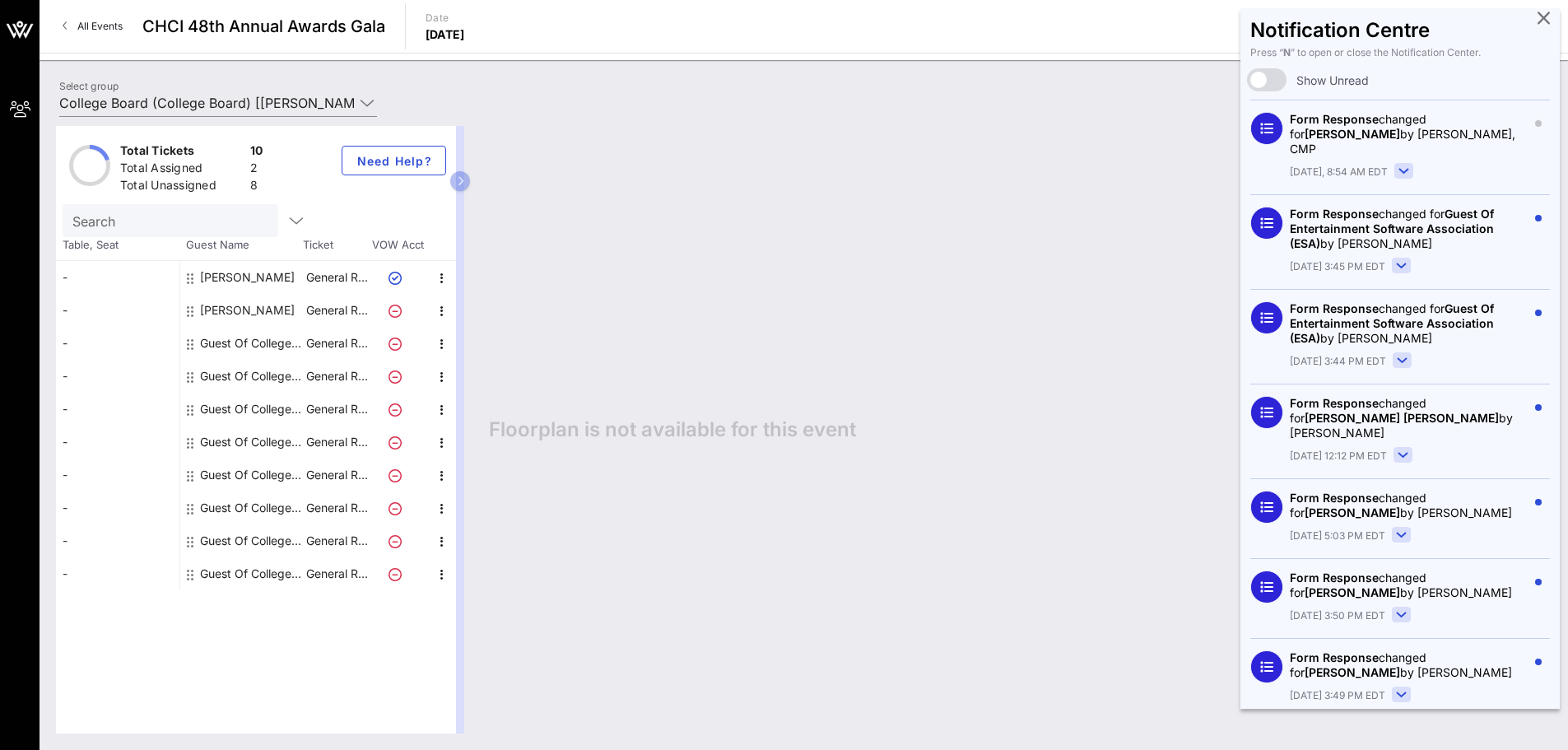
scroll to position [0, 0]
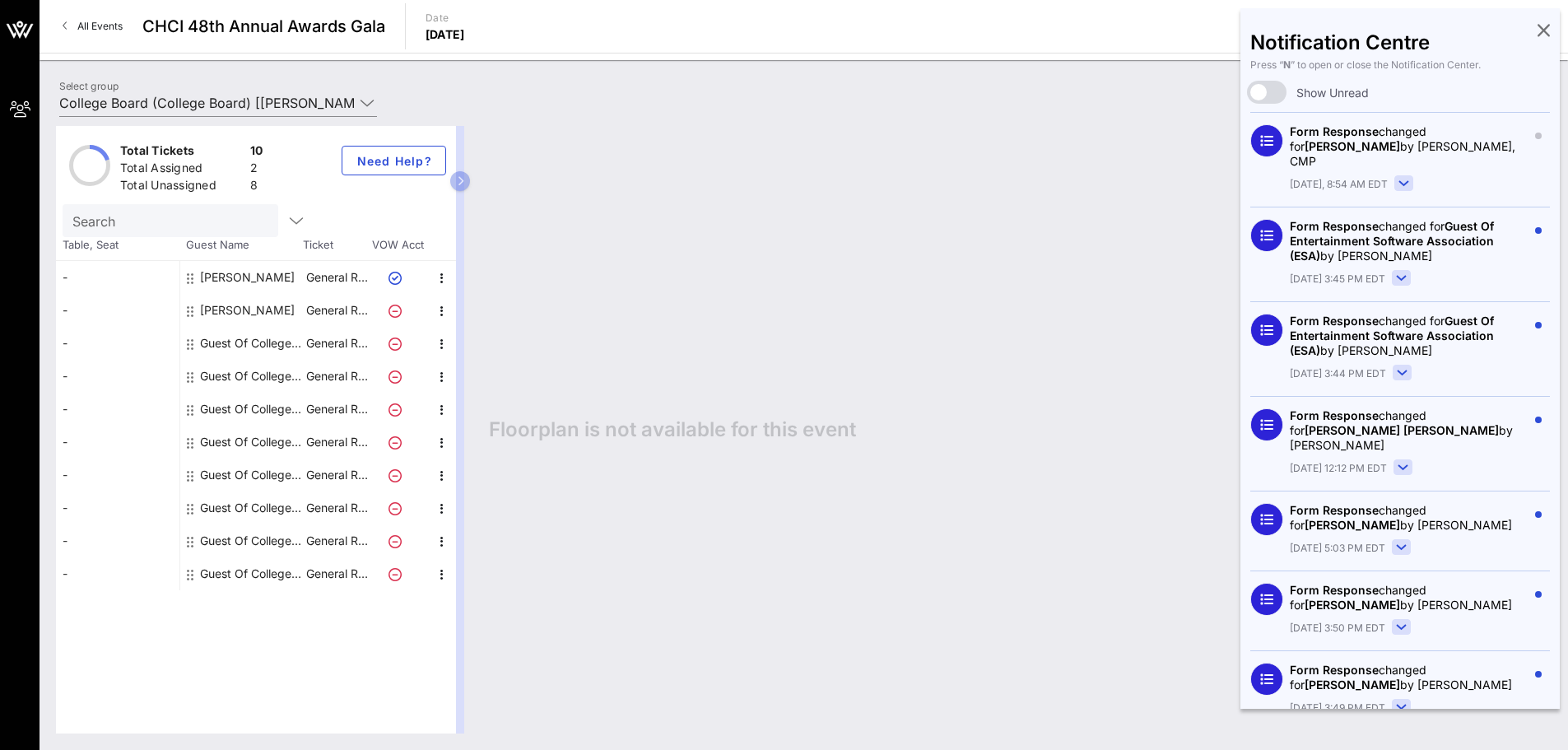
click at [1400, 176] on rect at bounding box center [1403, 184] width 18 height 15
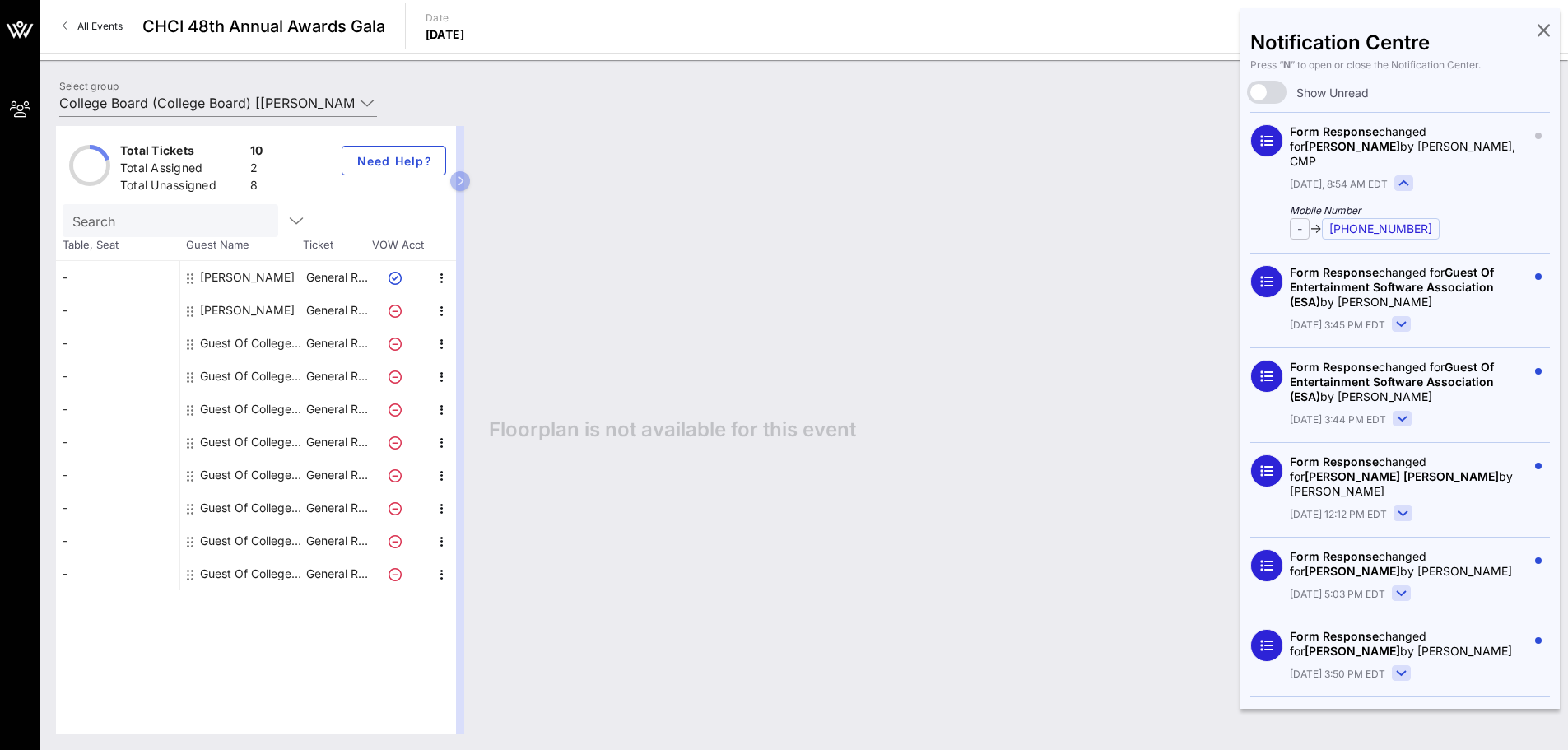
click at [1458, 294] on div "Form Response changed for Guest Of Entertainment Software Association (ESA) by …" at bounding box center [1408, 287] width 237 height 44
click at [1442, 265] on div "Form Response changed for Guest Of Entertainment Software Association (ESA) by …" at bounding box center [1408, 287] width 237 height 44
click at [1263, 274] on circle at bounding box center [1267, 281] width 32 height 32
click at [1402, 317] on rect at bounding box center [1401, 325] width 18 height 15
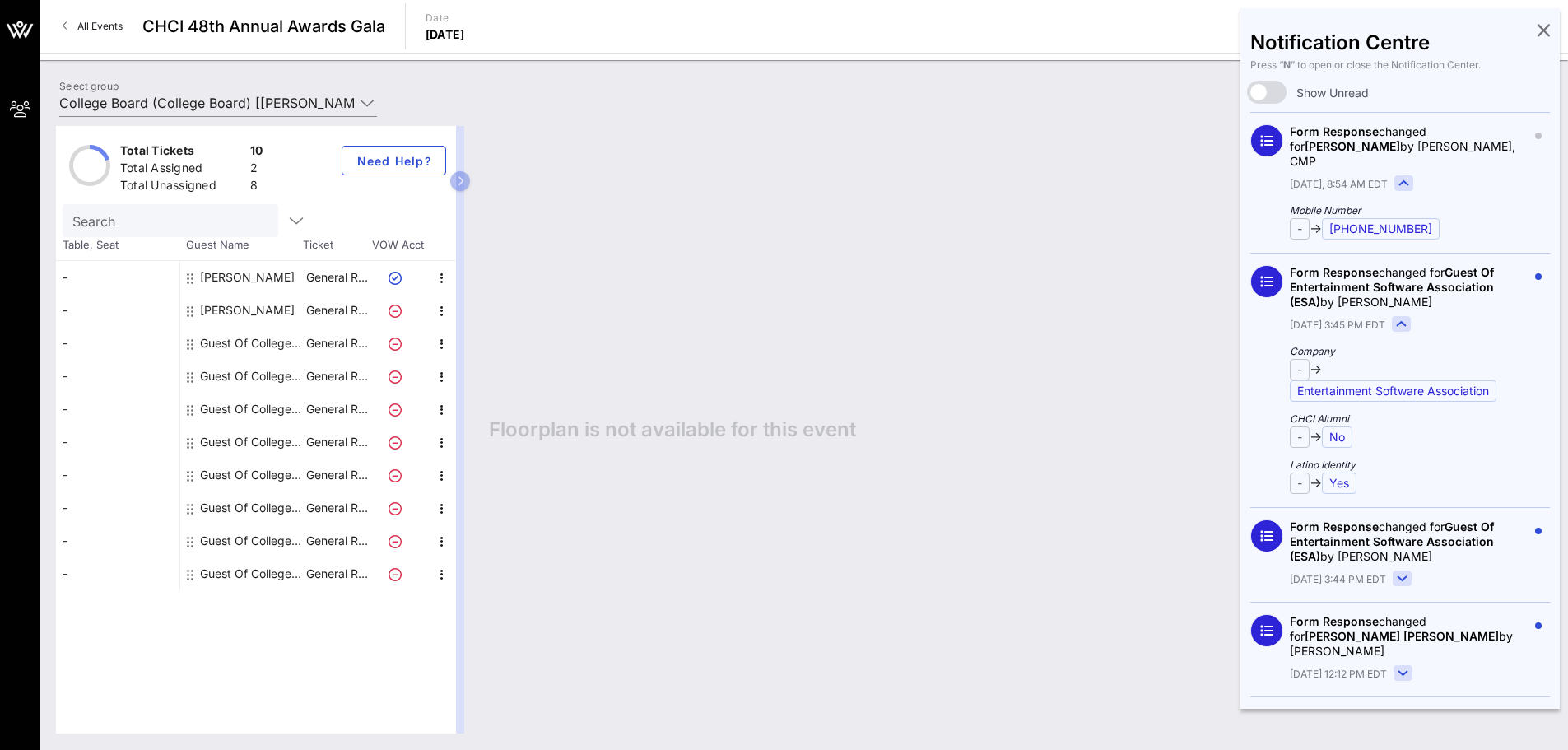
click at [1402, 322] on icon at bounding box center [1401, 324] width 9 height 4
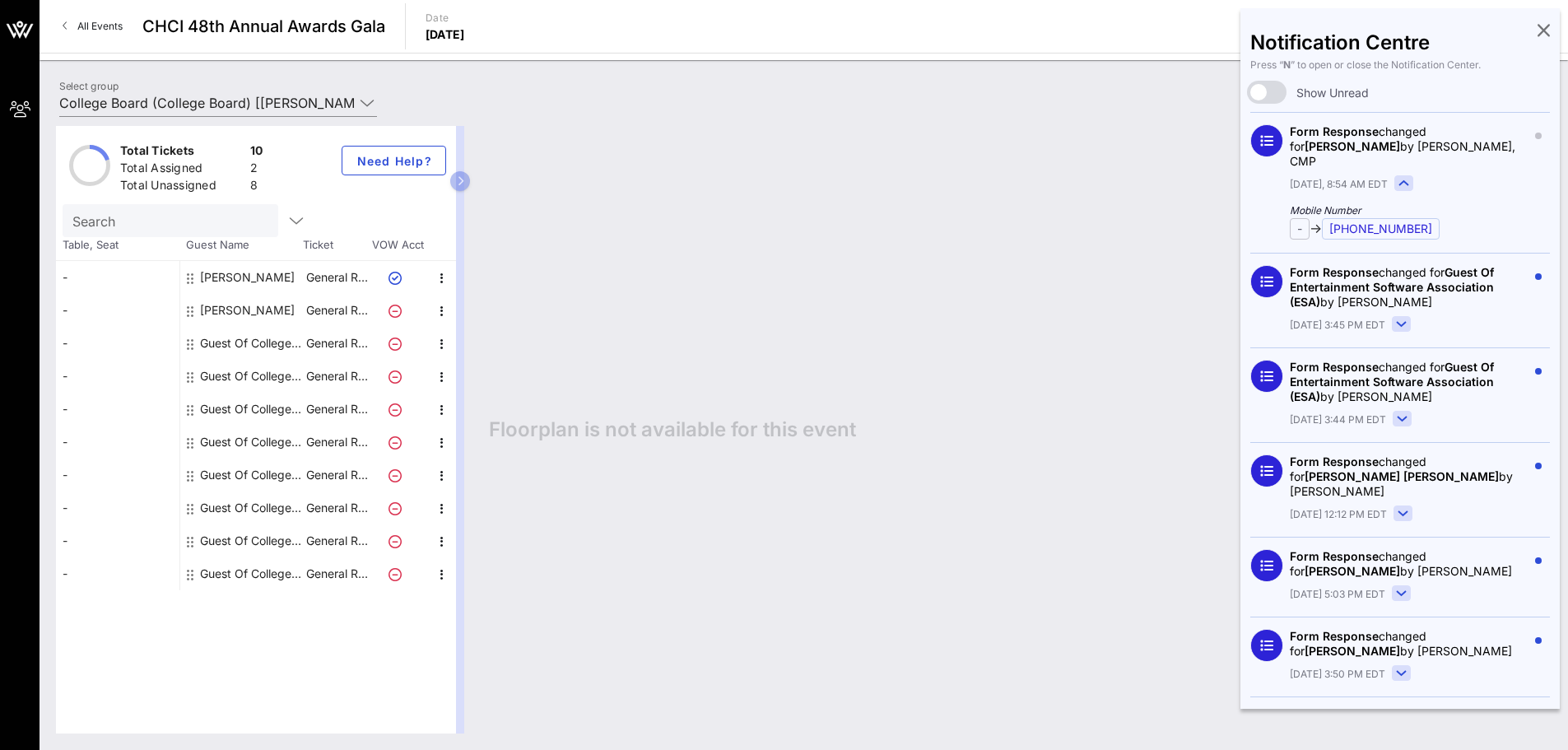
click at [1535, 272] on div at bounding box center [1538, 300] width 23 height 69
click at [1535, 273] on circle "button" at bounding box center [1538, 276] width 7 height 7
click at [1532, 368] on span "button" at bounding box center [1538, 371] width 23 height 7
click at [1403, 412] on rect at bounding box center [1402, 419] width 18 height 15
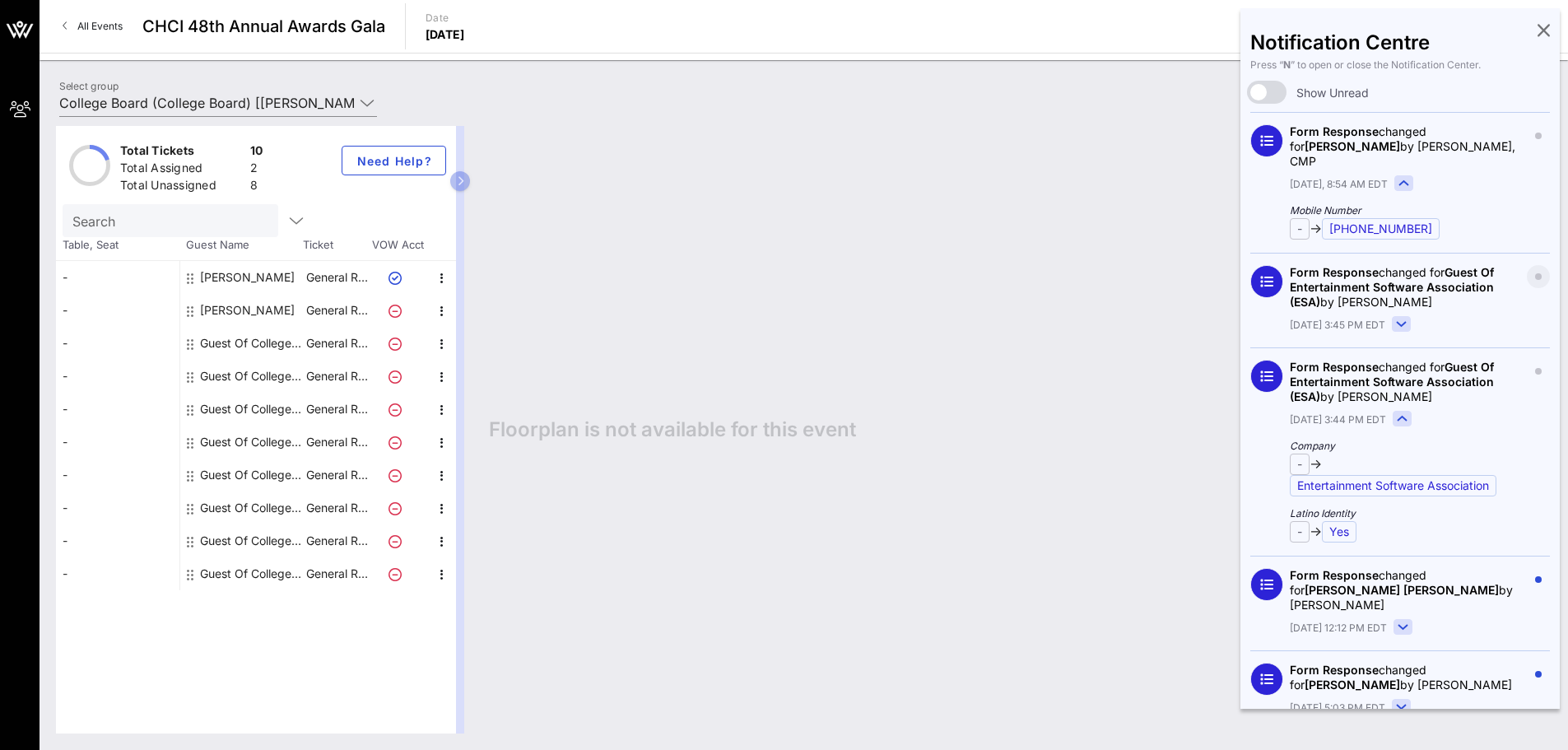
click at [1403, 412] on rect at bounding box center [1402, 419] width 18 height 15
click at [1404, 412] on rect at bounding box center [1402, 419] width 18 height 15
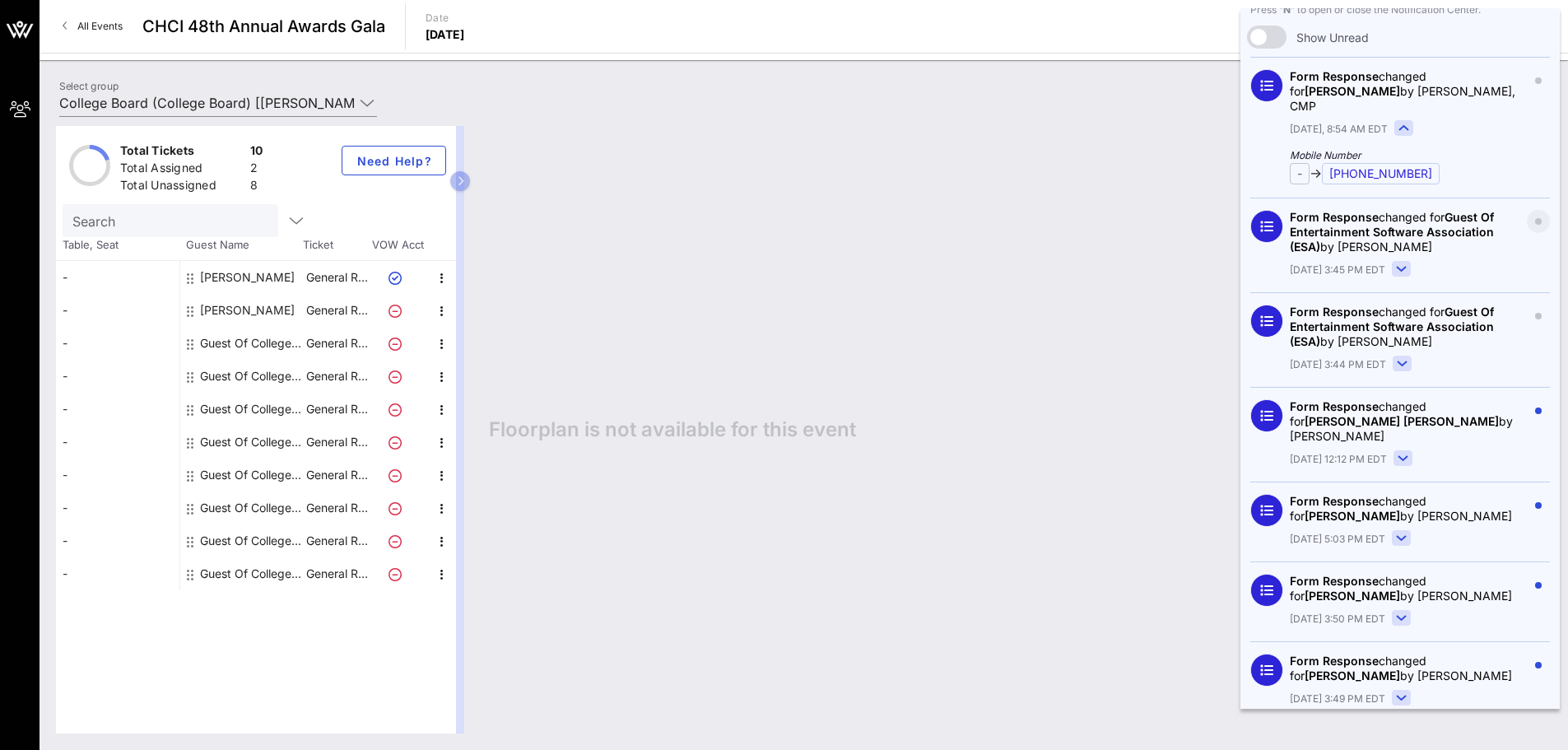
scroll to position [82, 0]
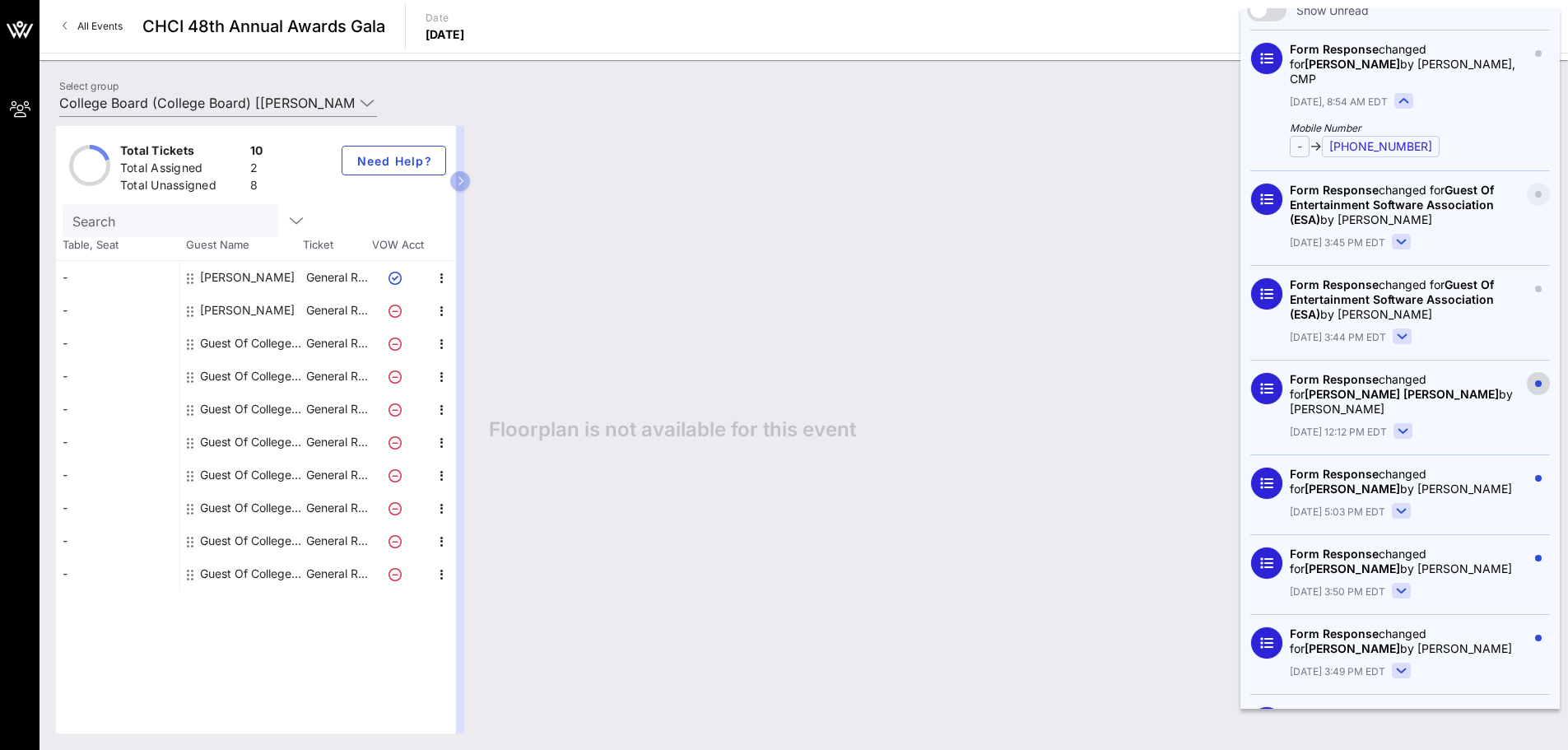
click at [1532, 380] on span "button" at bounding box center [1538, 383] width 23 height 7
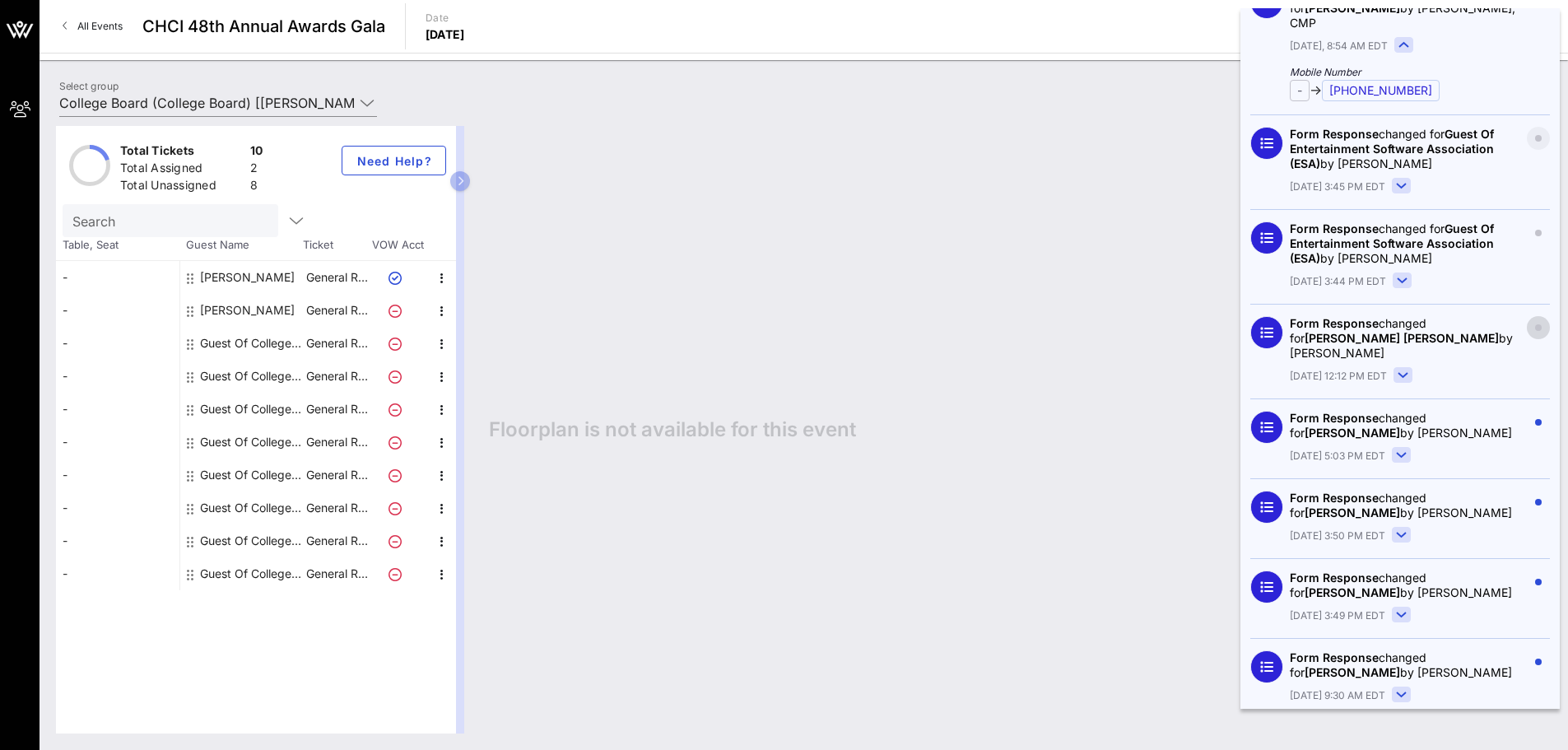
scroll to position [247, 0]
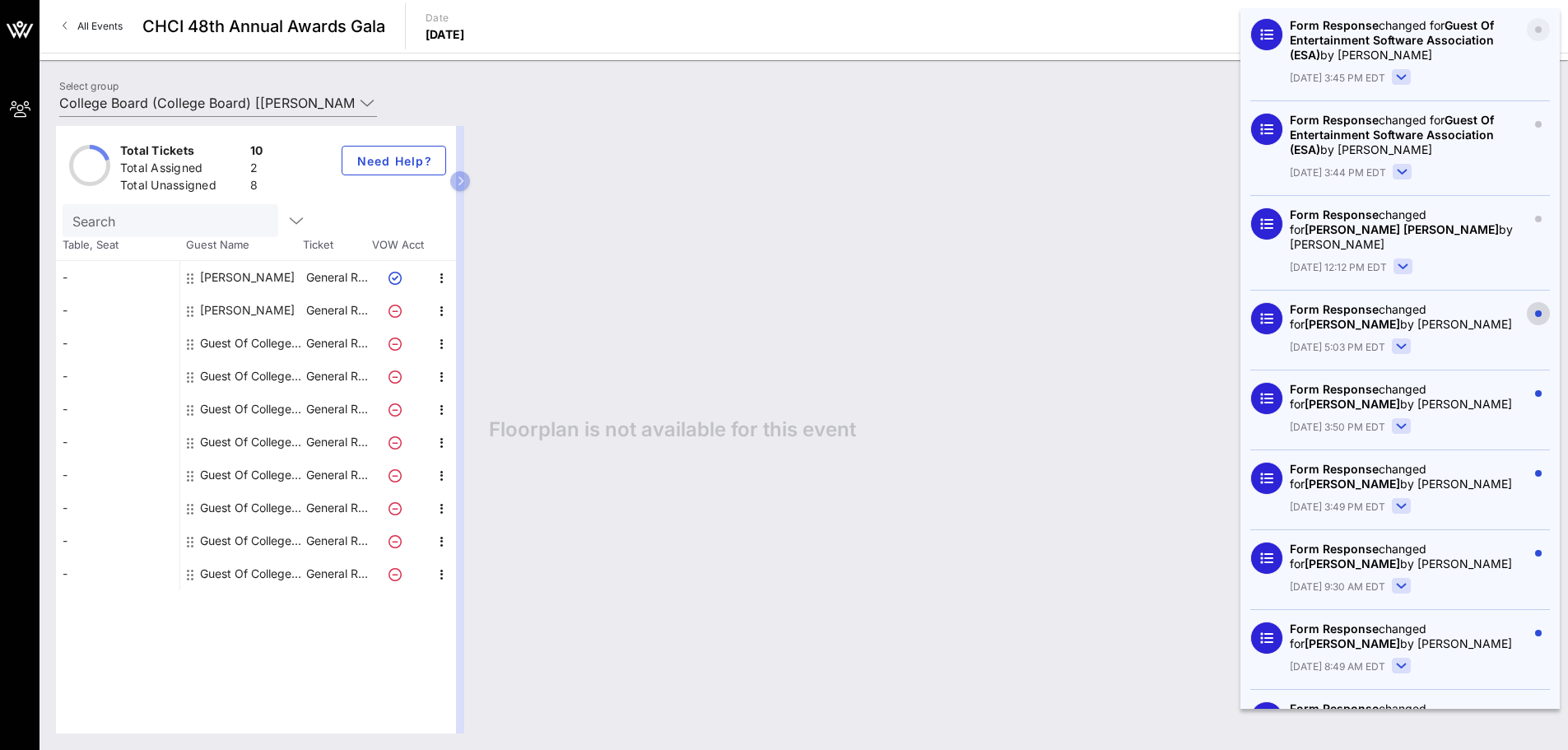
click at [1535, 310] on circle "button" at bounding box center [1538, 313] width 7 height 7
click at [1527, 382] on button "button" at bounding box center [1538, 393] width 23 height 23
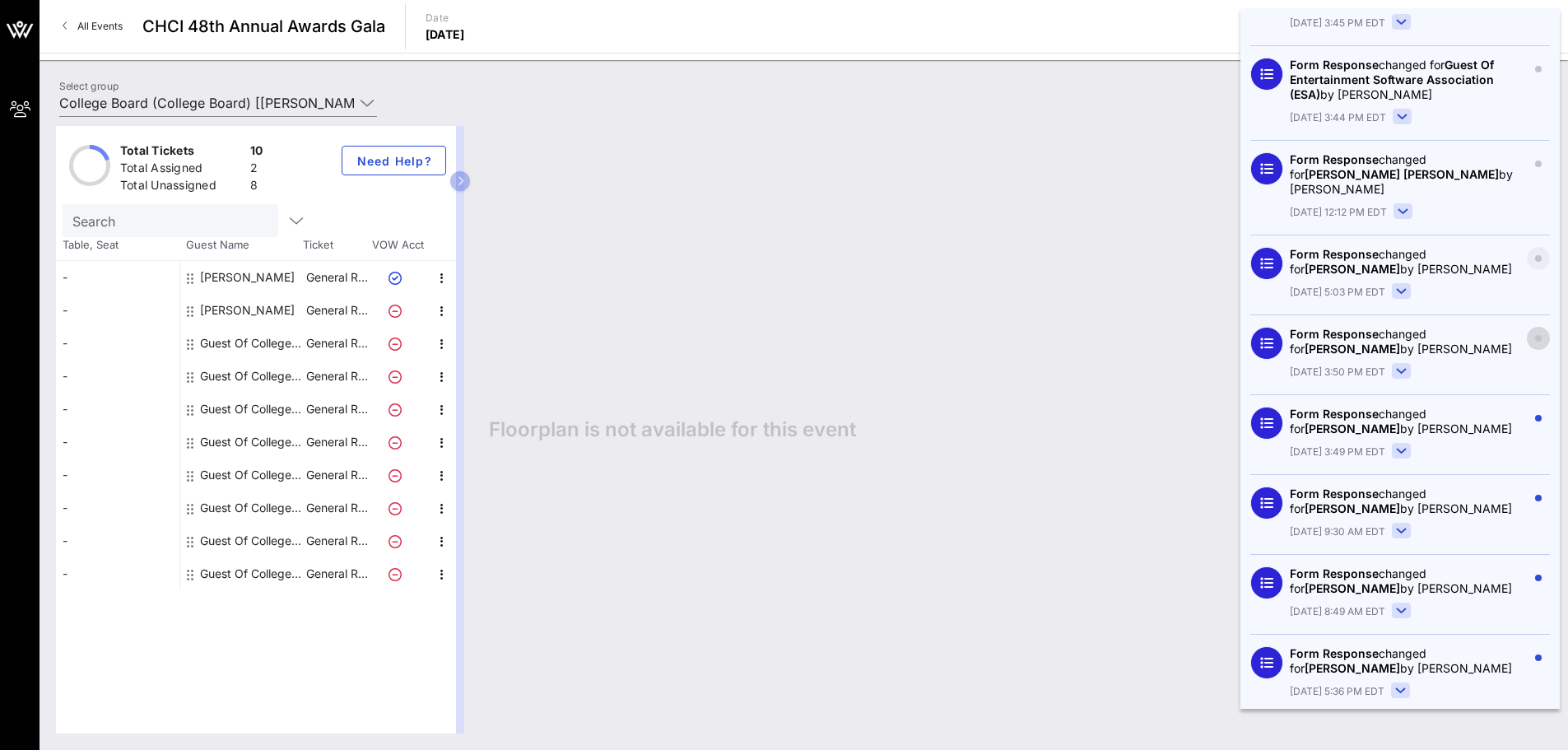
scroll to position [330, 0]
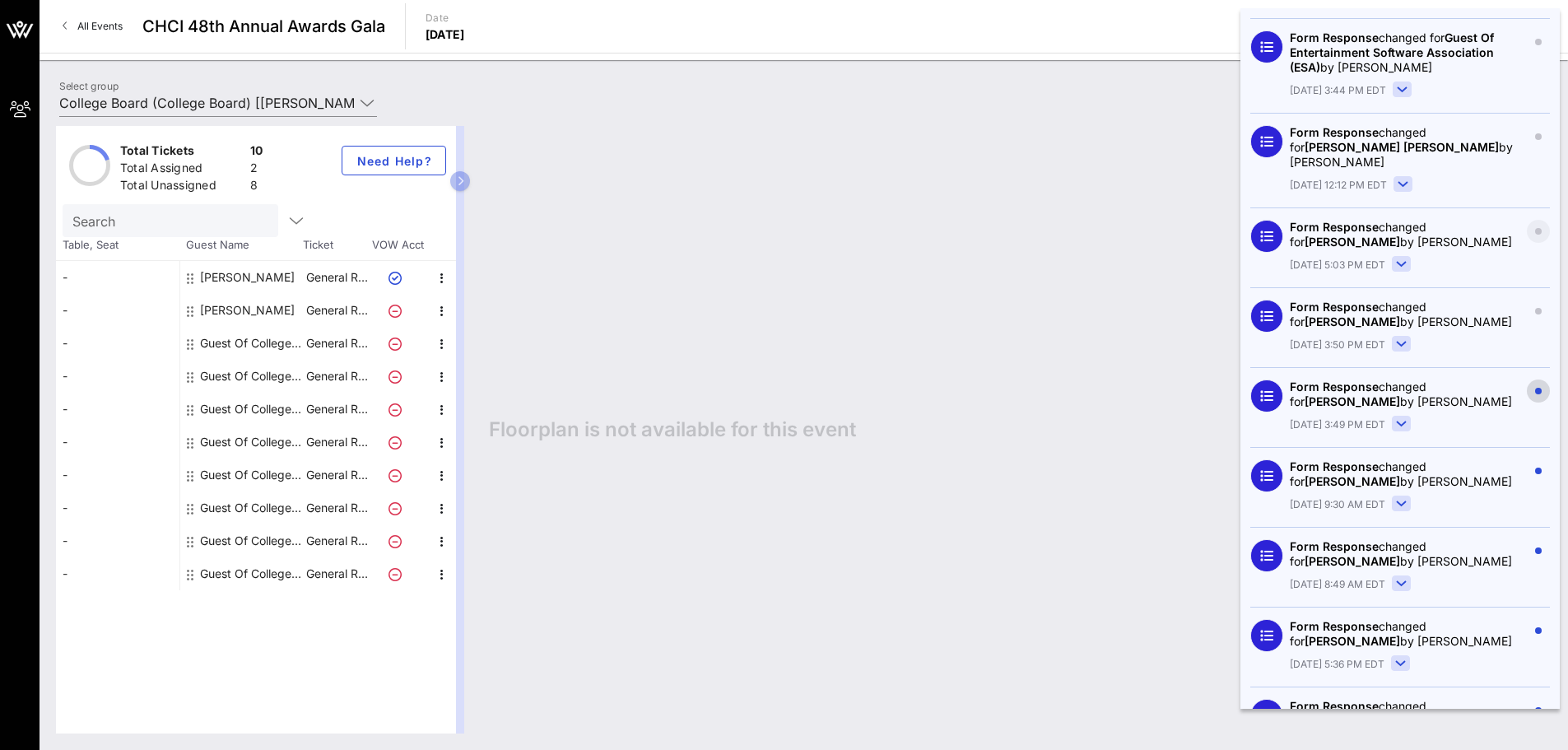
click at [1527, 379] on button "button" at bounding box center [1538, 390] width 23 height 23
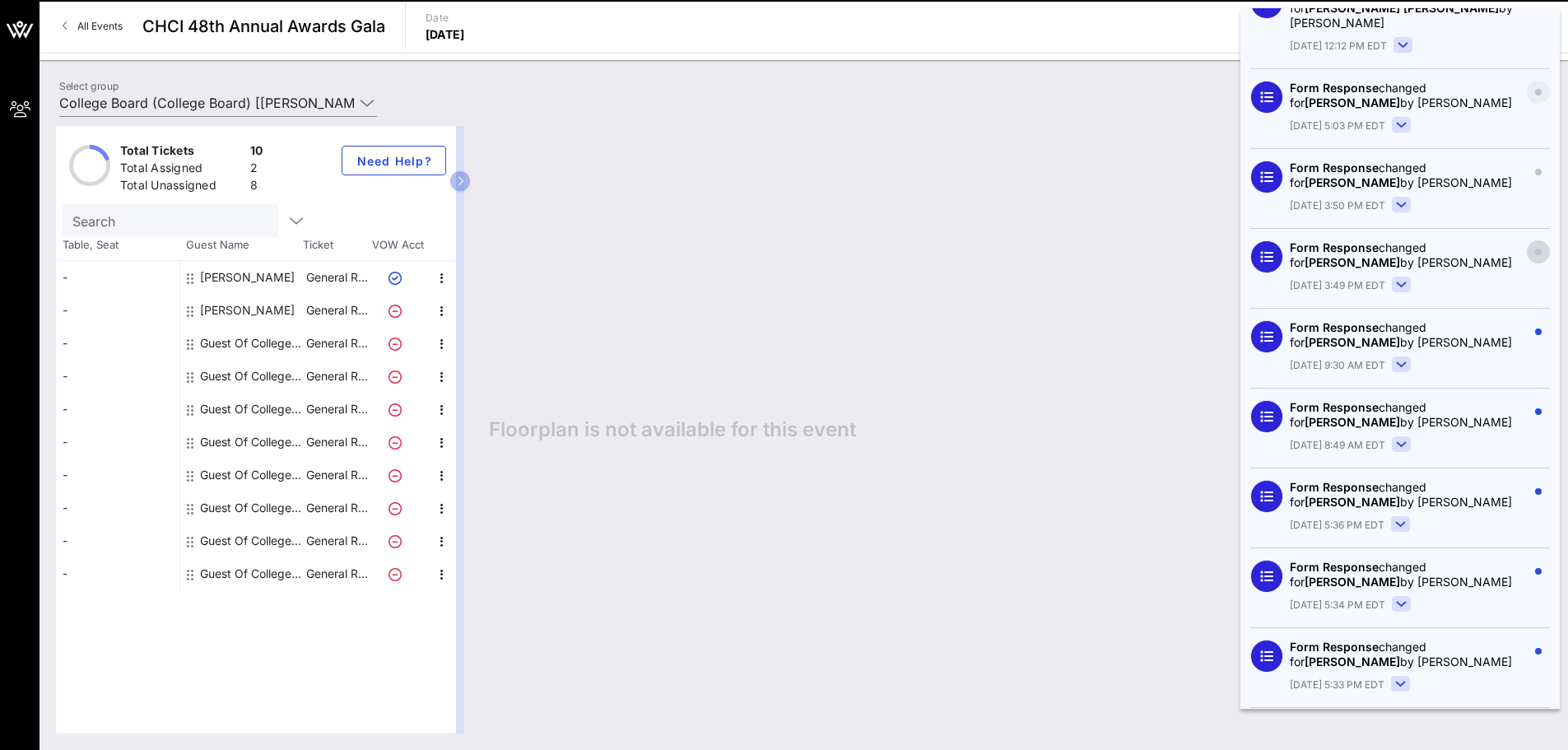
scroll to position [494, 0]
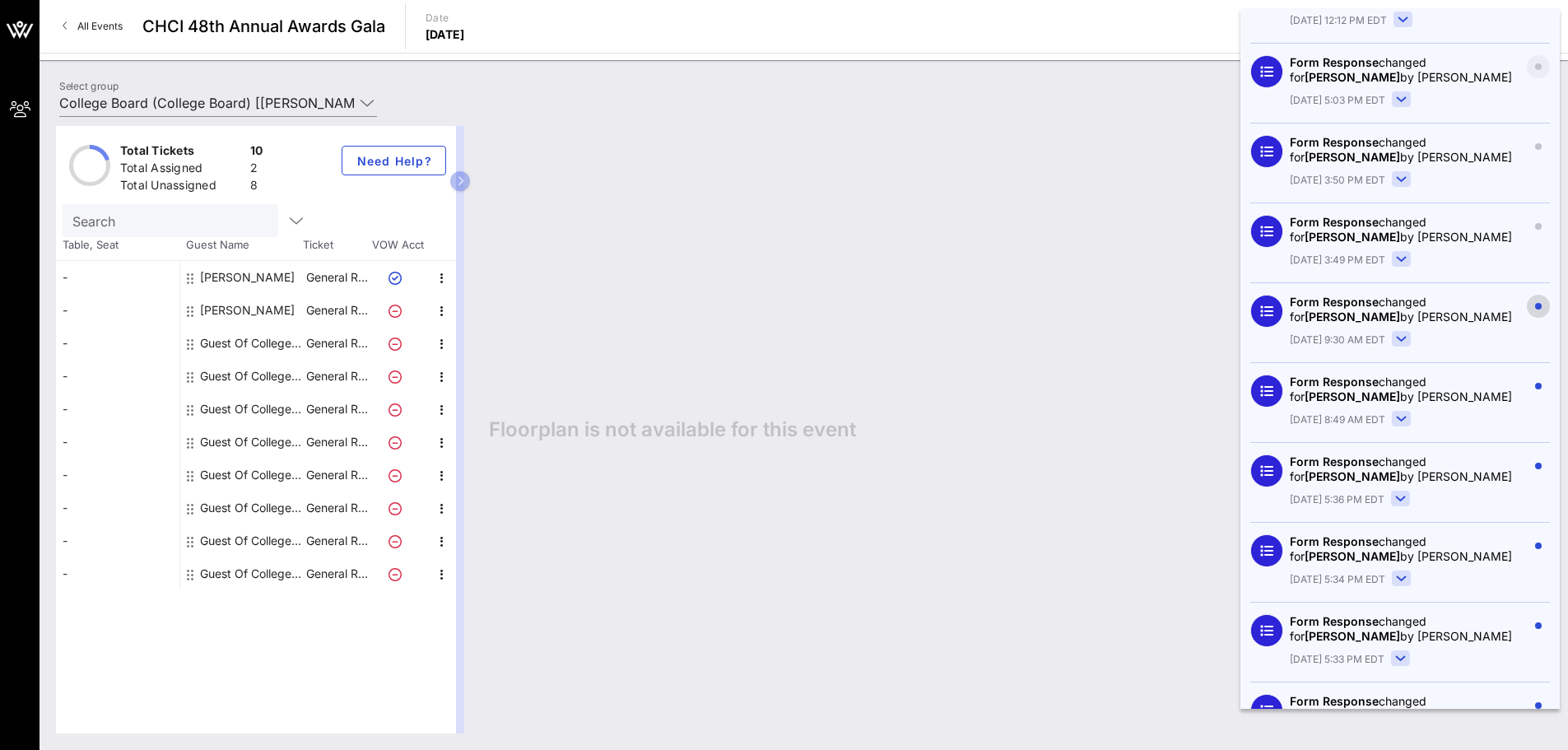
click at [1535, 303] on icon "button" at bounding box center [1538, 306] width 7 height 7
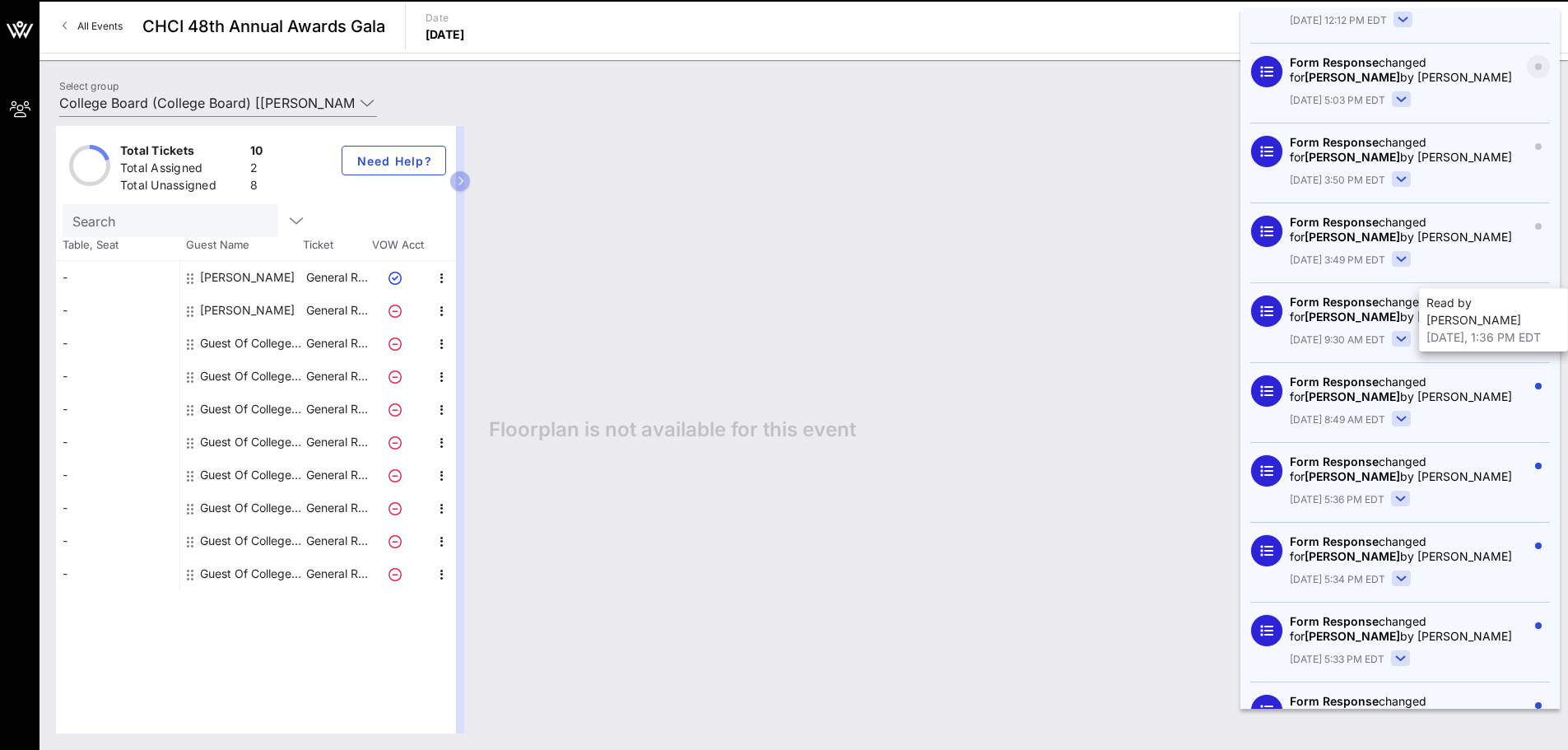
scroll to position [576, 0]
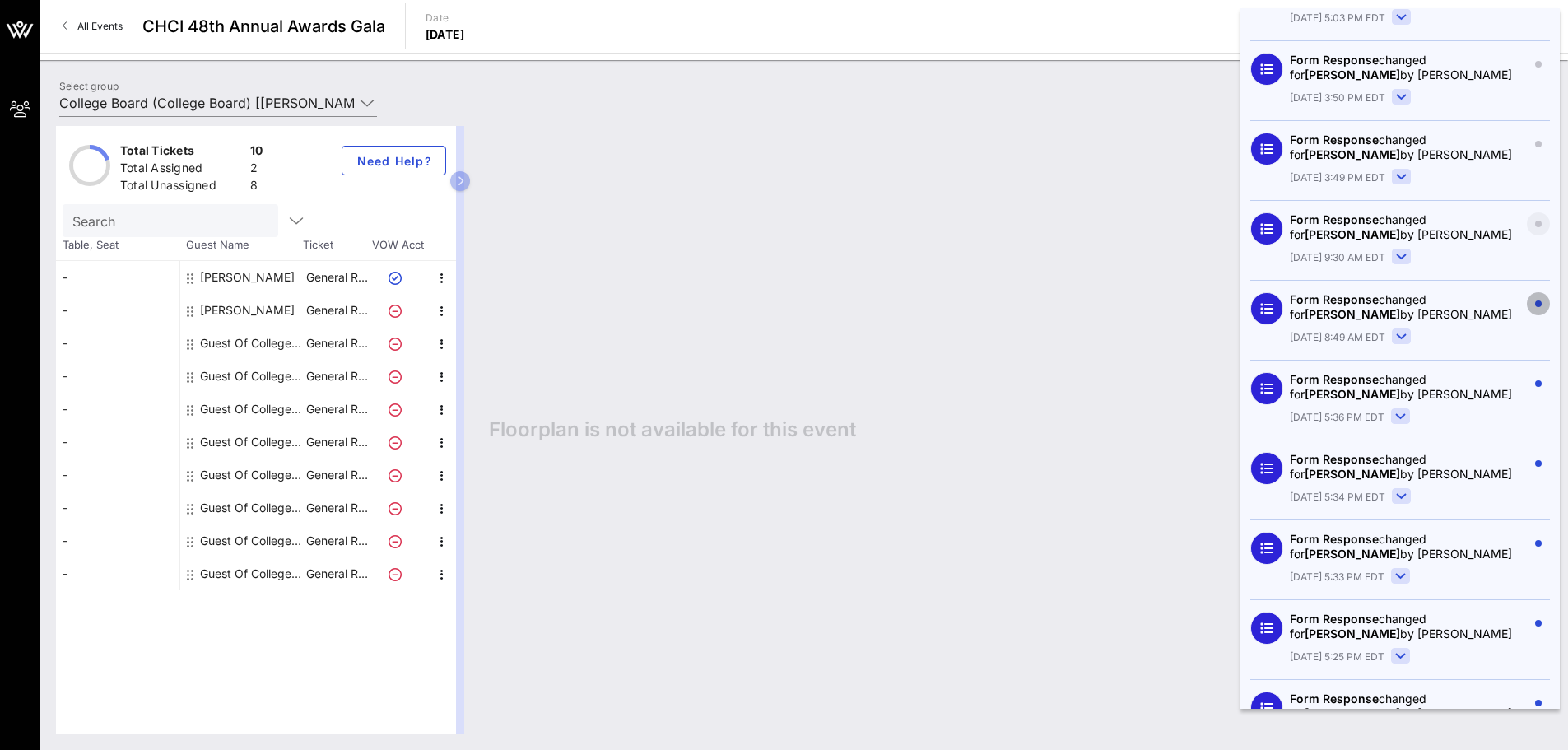
click at [1535, 301] on circle "button" at bounding box center [1538, 303] width 7 height 7
click at [1529, 372] on button "button" at bounding box center [1538, 383] width 23 height 23
click at [1527, 452] on button "button" at bounding box center [1538, 463] width 23 height 23
click at [1527, 540] on span "button" at bounding box center [1538, 543] width 23 height 7
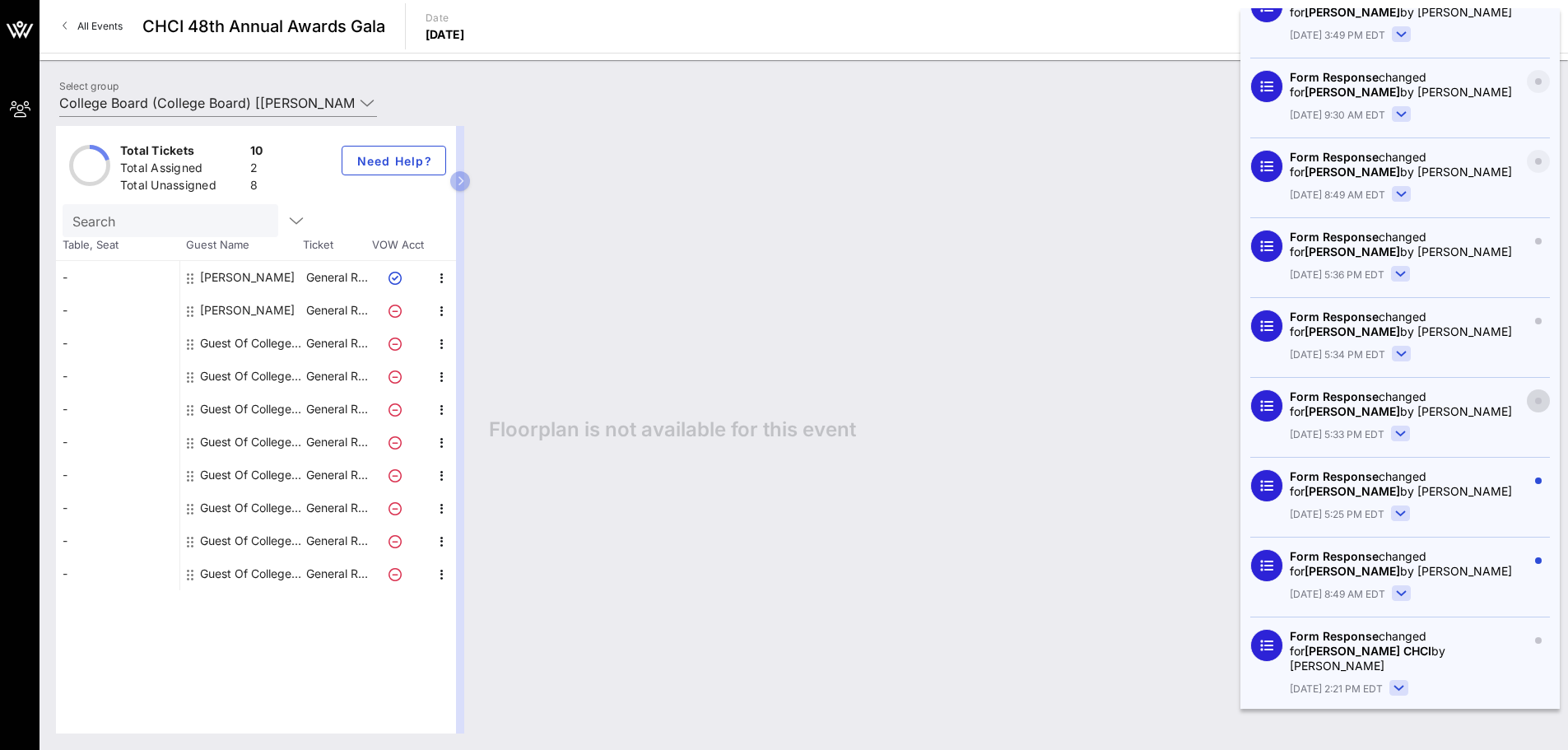
scroll to position [741, 0]
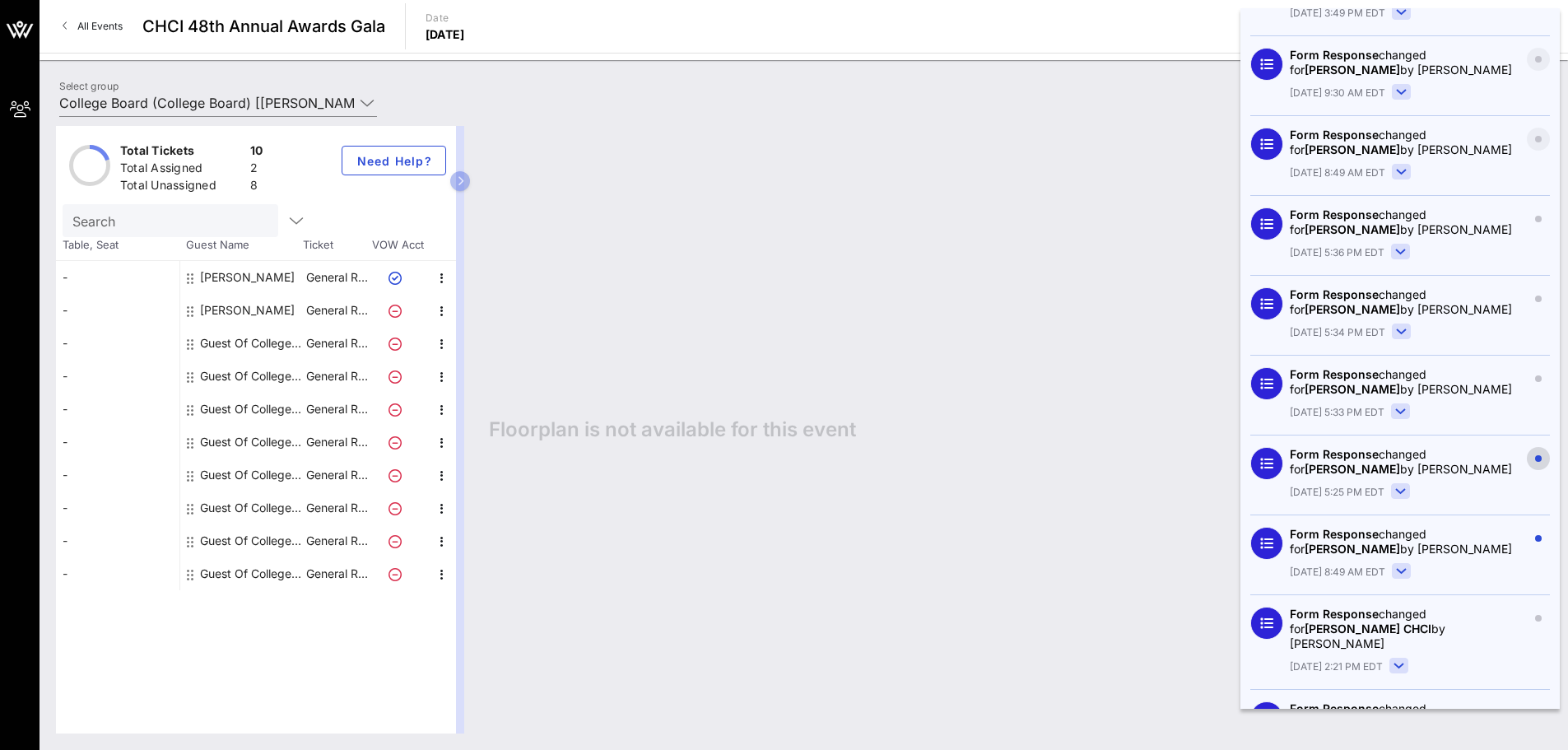
click at [1528, 447] on button "button" at bounding box center [1538, 458] width 23 height 23
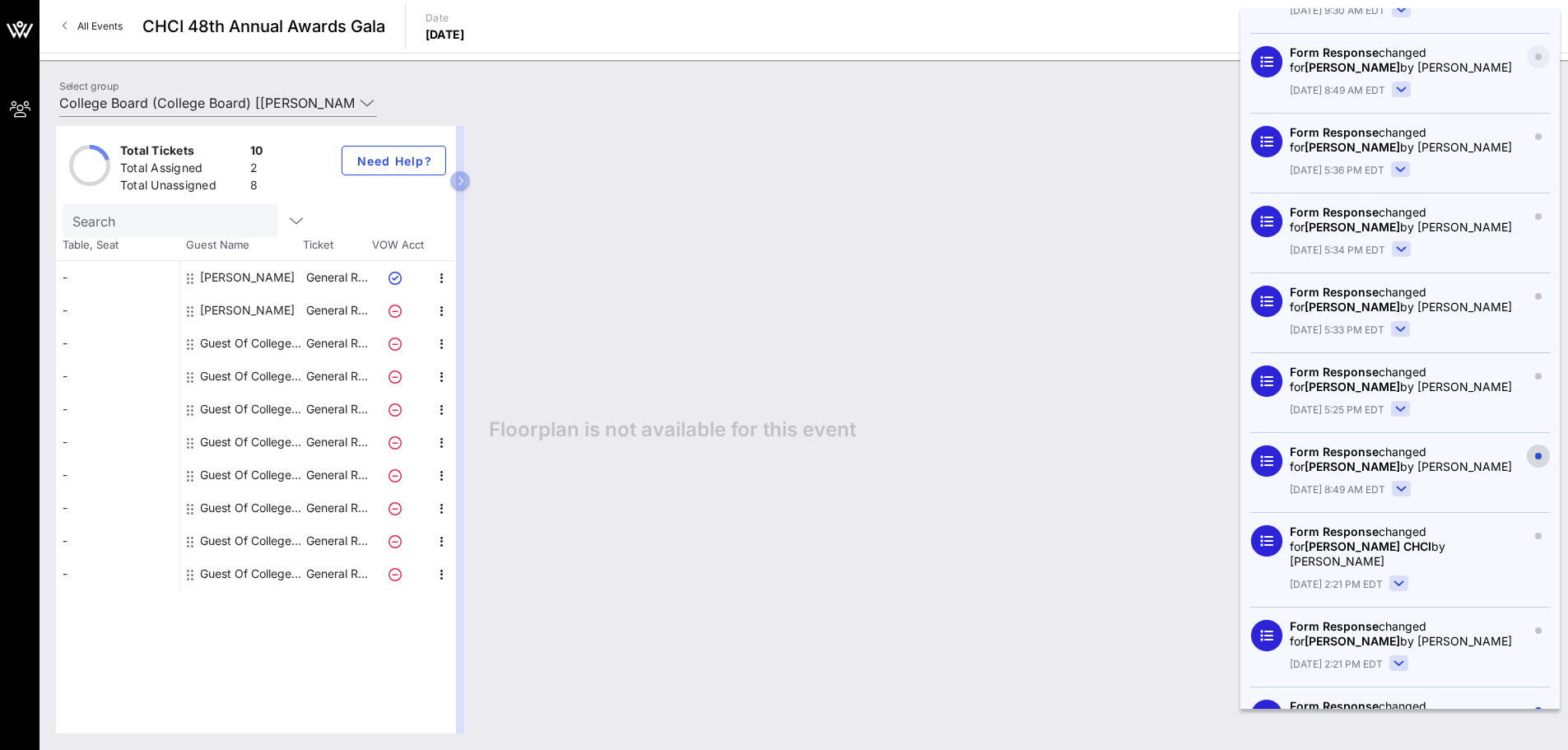
click at [1527, 445] on button "button" at bounding box center [1538, 456] width 23 height 23
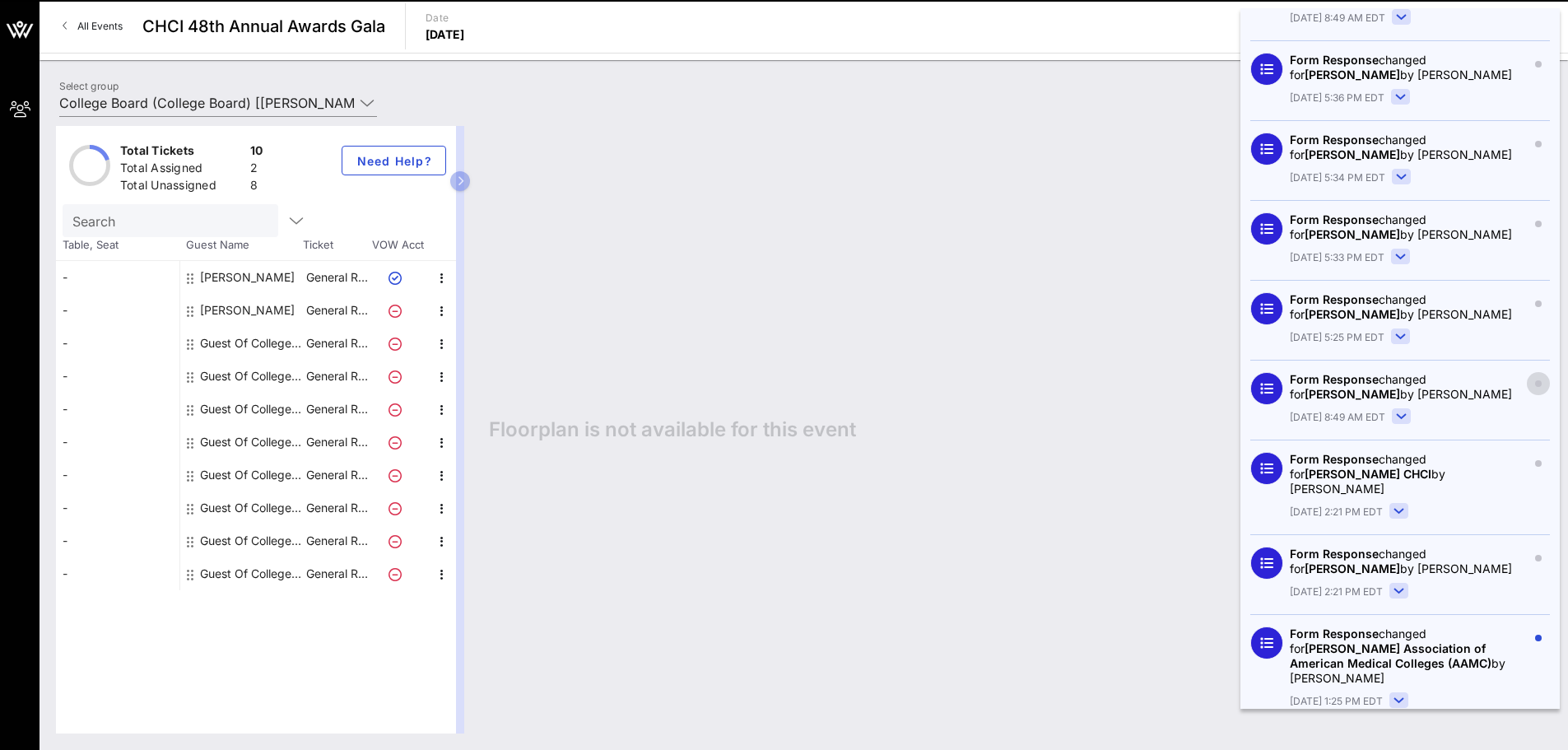
scroll to position [988, 0]
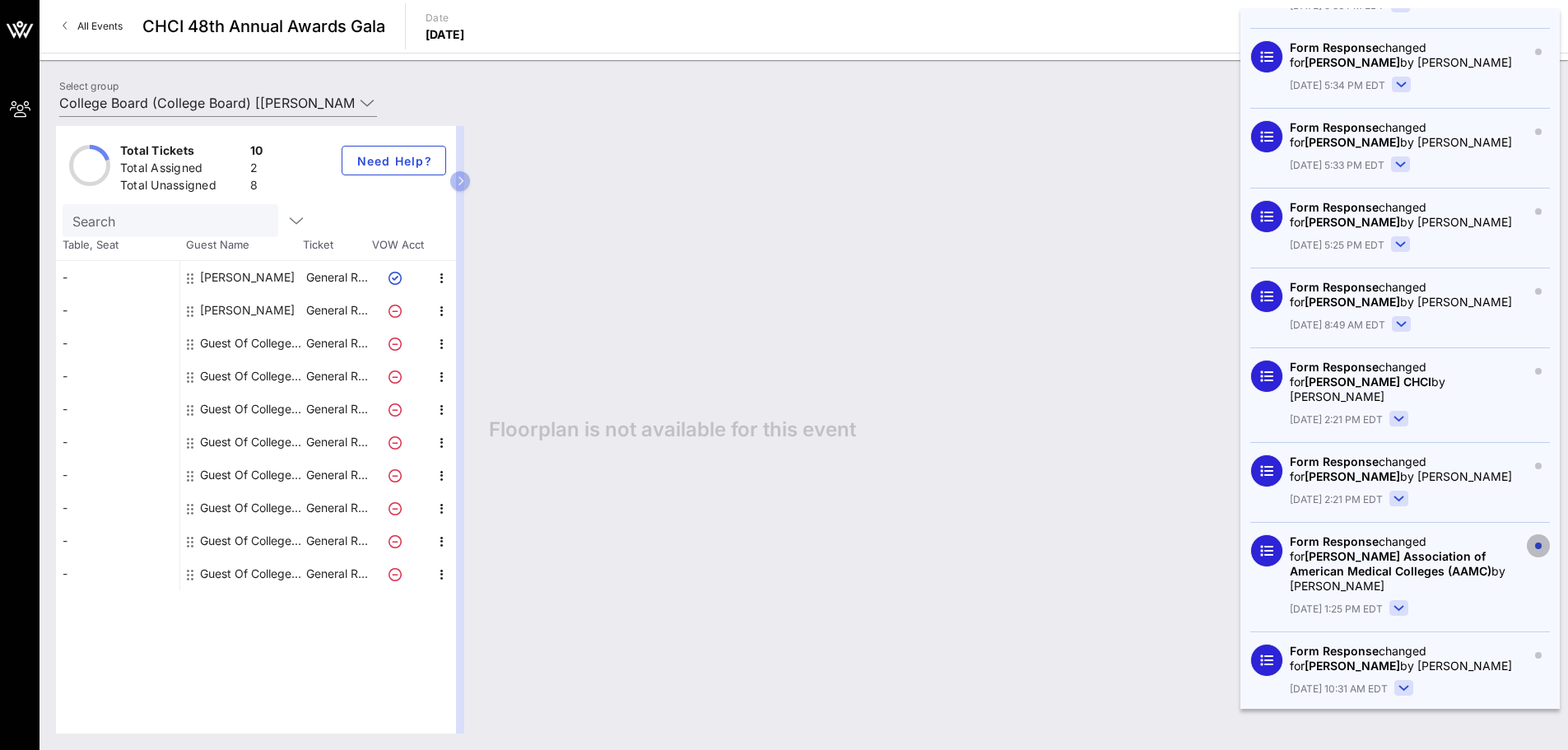
click at [1531, 535] on button "button" at bounding box center [1538, 546] width 23 height 23
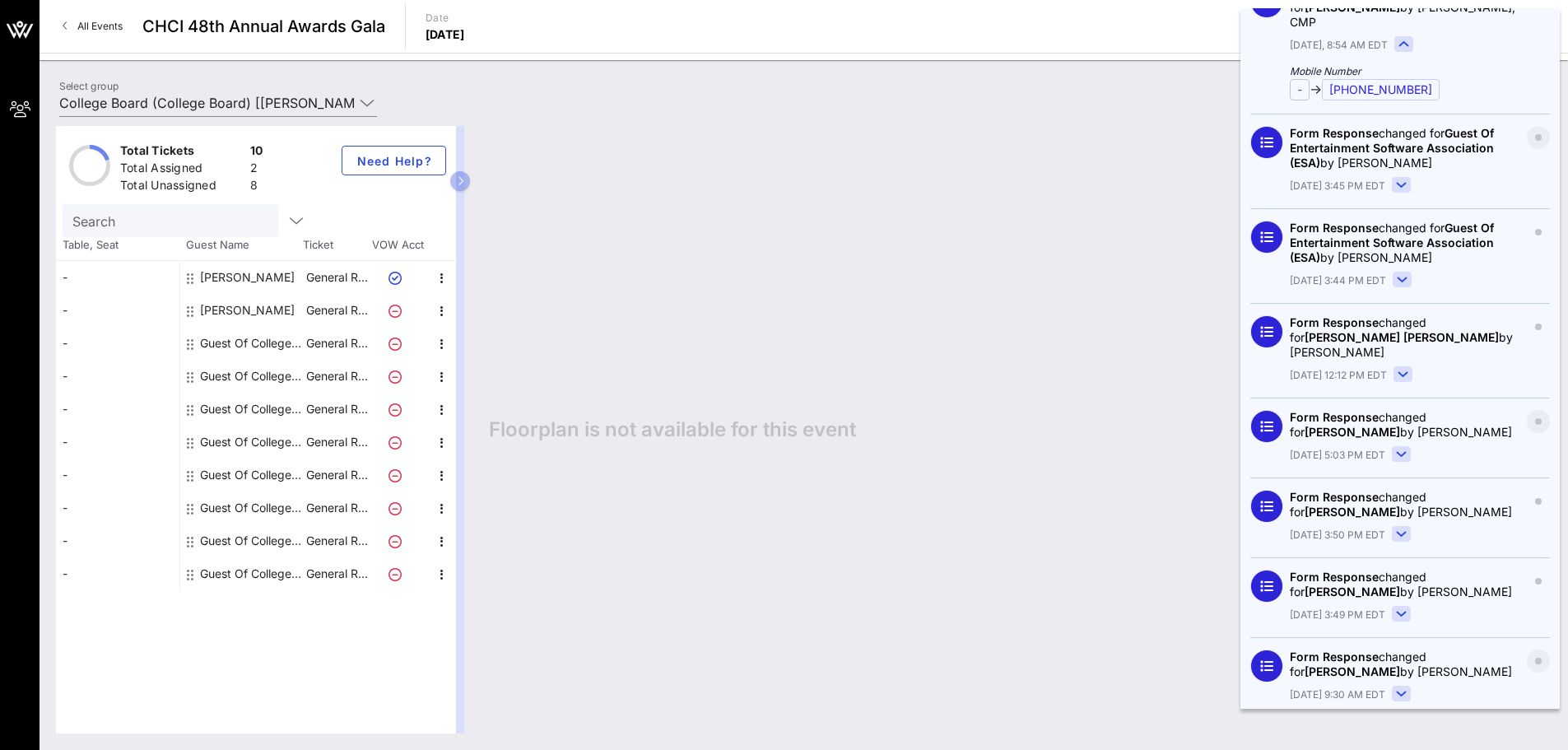
scroll to position [0, 0]
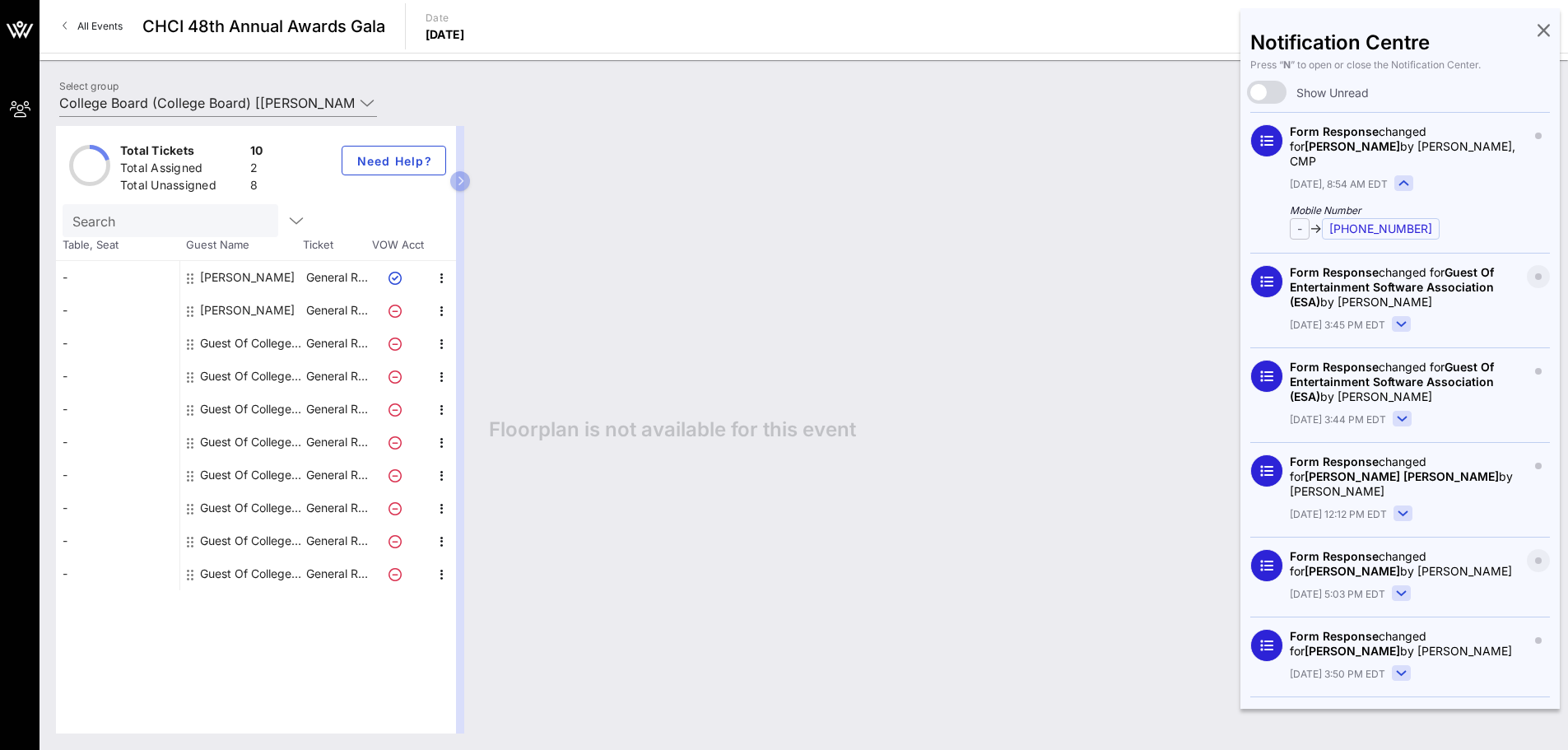
click at [1537, 31] on icon at bounding box center [1543, 30] width 12 height 4
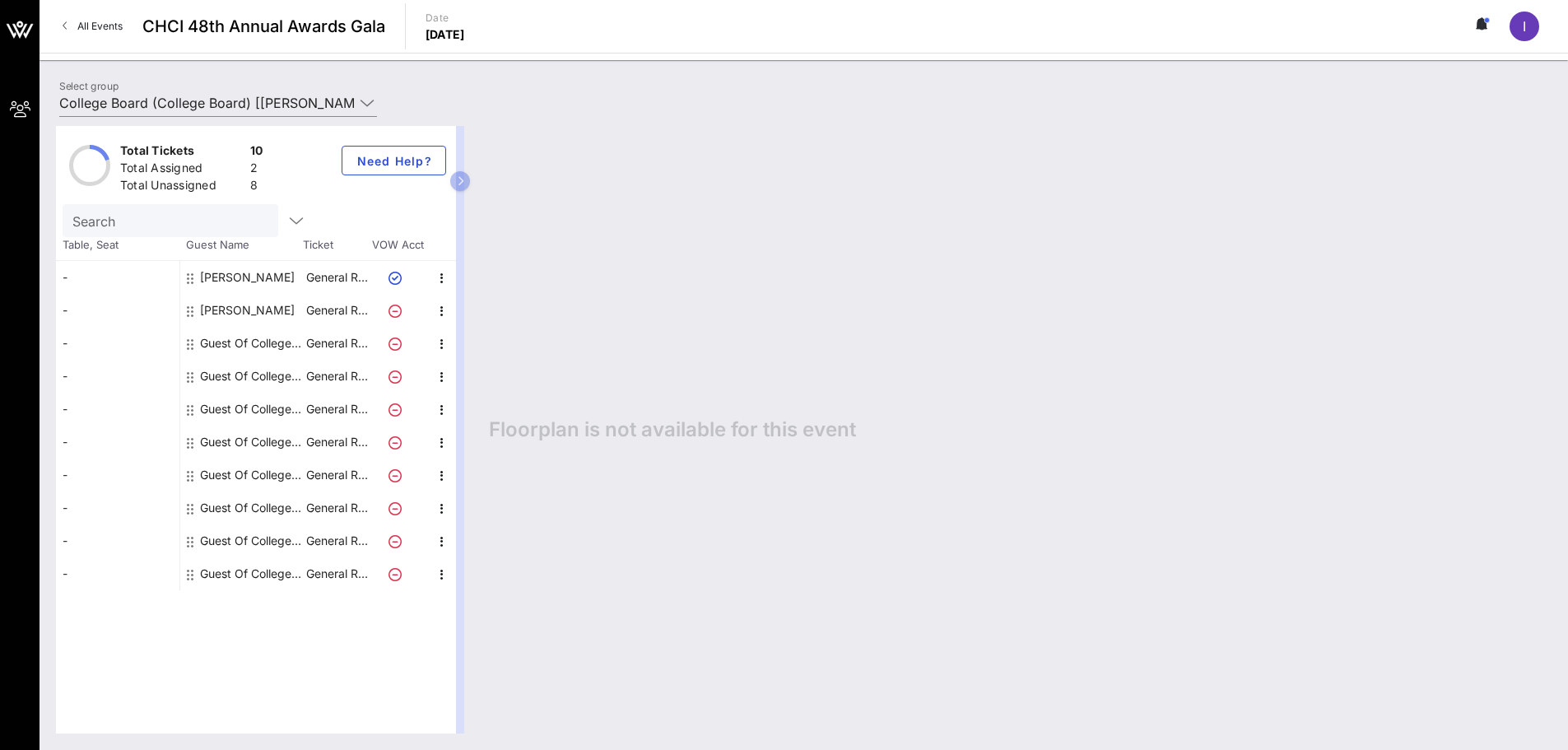
click at [1471, 23] on button at bounding box center [1482, 26] width 35 height 28
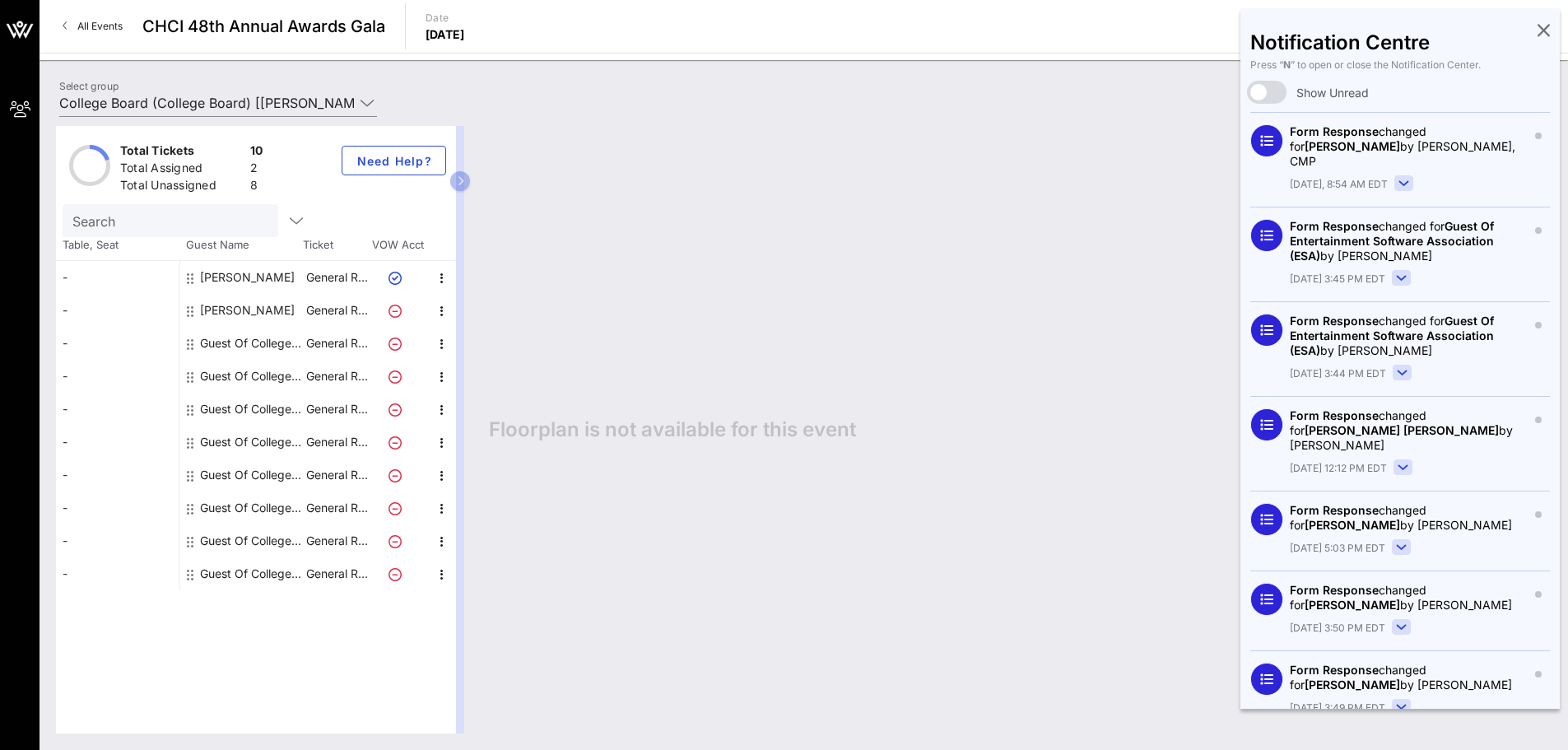
click at [1537, 28] on icon at bounding box center [1543, 30] width 12 height 4
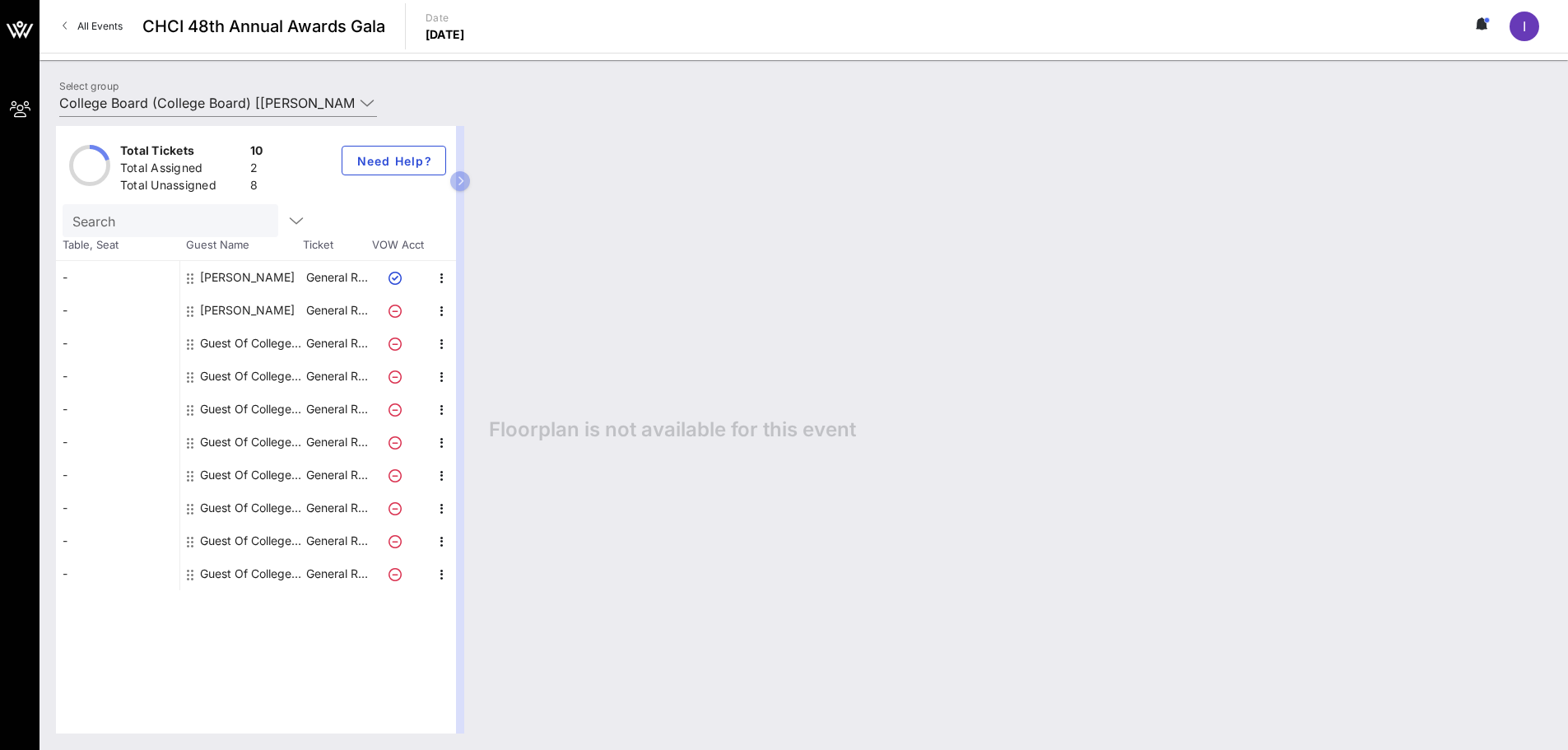
click at [1116, 584] on div "Floorplan is not available for this event" at bounding box center [1012, 430] width 1079 height 608
drag, startPoint x: 716, startPoint y: 658, endPoint x: 711, endPoint y: 680, distance: 22.6
click at [711, 680] on div "Floorplan is not available for this event" at bounding box center [1012, 430] width 1079 height 608
